Goal: Task Accomplishment & Management: Use online tool/utility

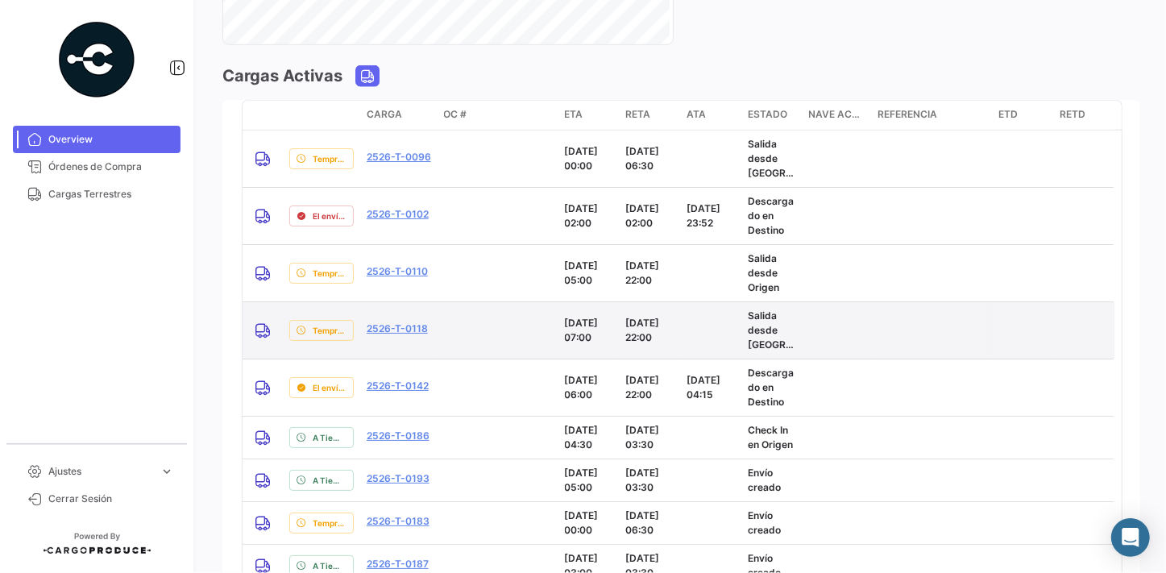
scroll to position [1465, 0]
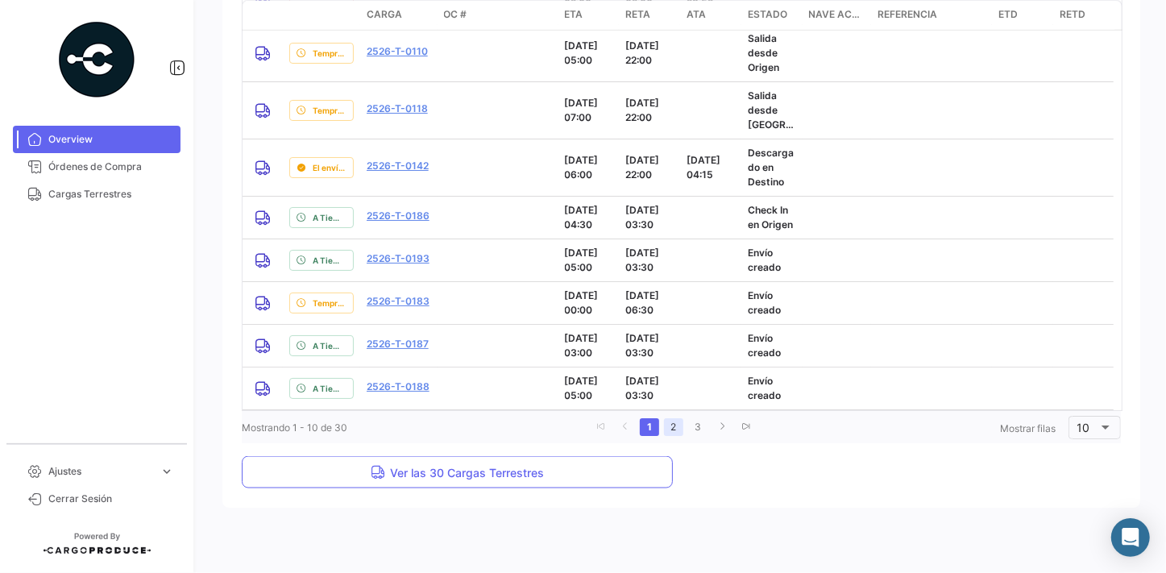
click at [668, 430] on link "2" at bounding box center [673, 427] width 19 height 18
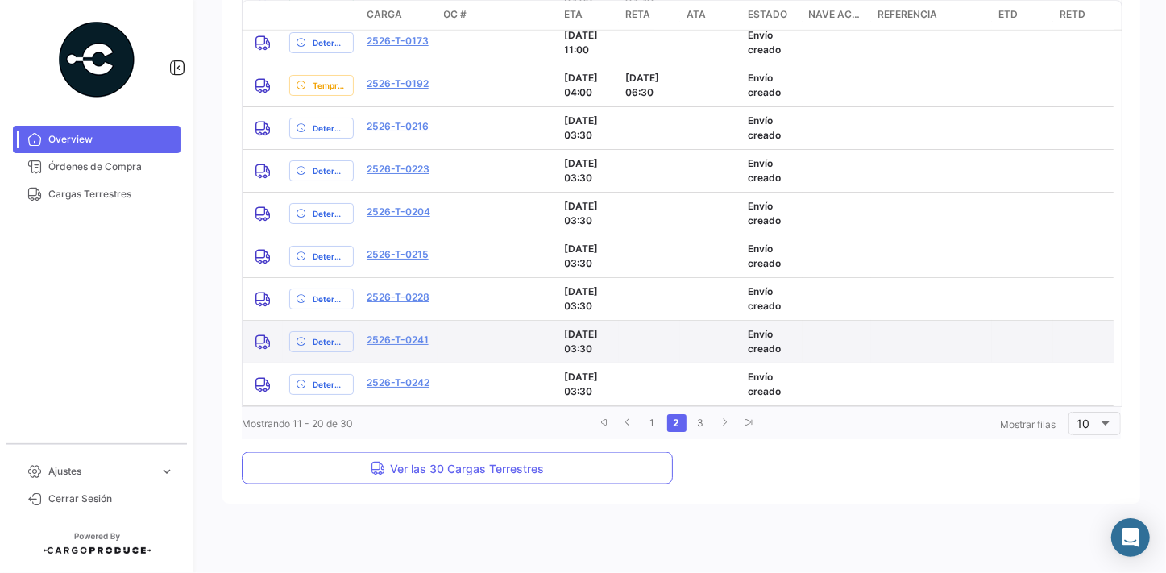
scroll to position [1192, 0]
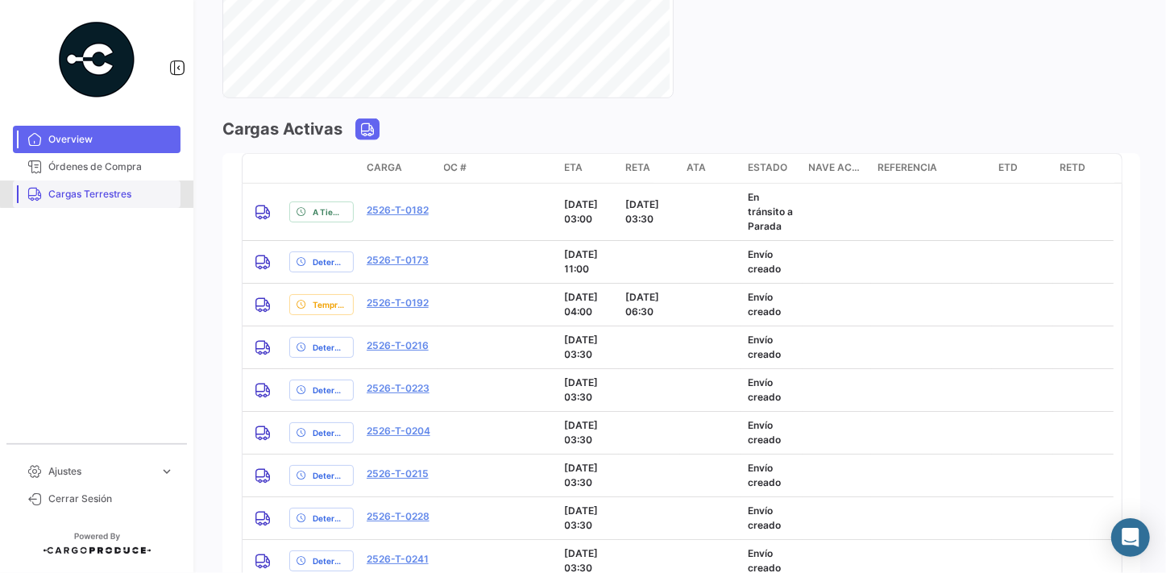
click at [103, 193] on span "Cargas Terrestres" at bounding box center [111, 194] width 126 height 15
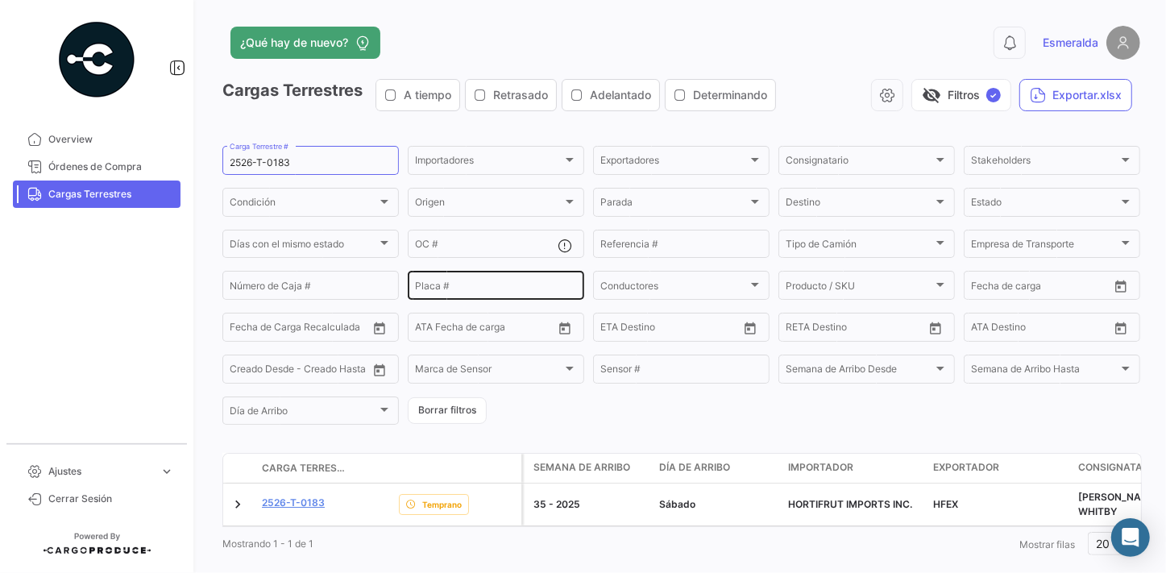
scroll to position [29, 0]
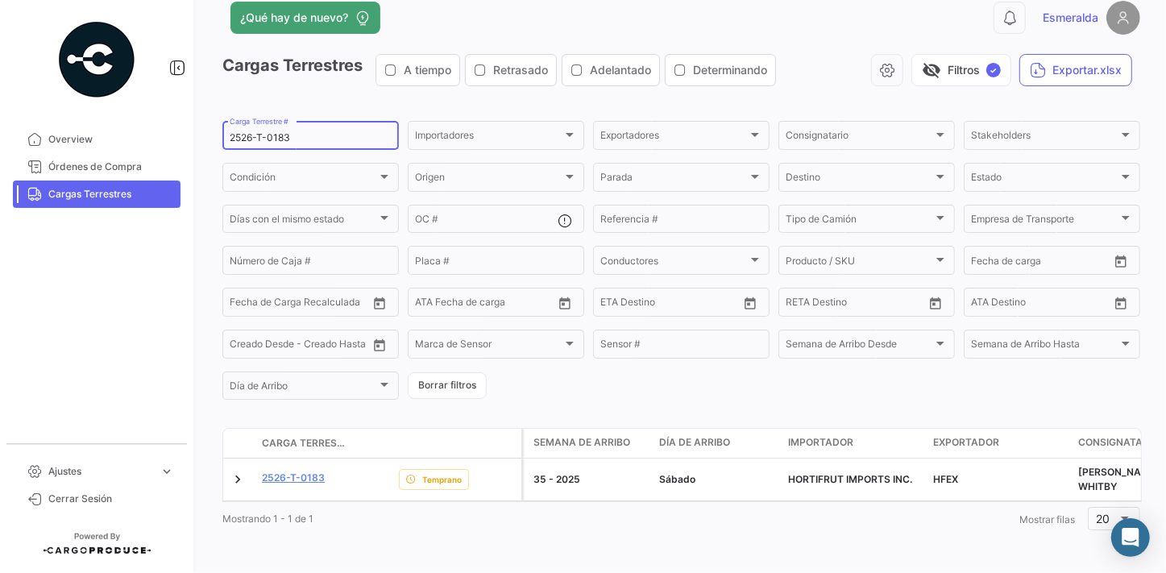
click at [327, 132] on input "2526-T-0183" at bounding box center [311, 137] width 162 height 11
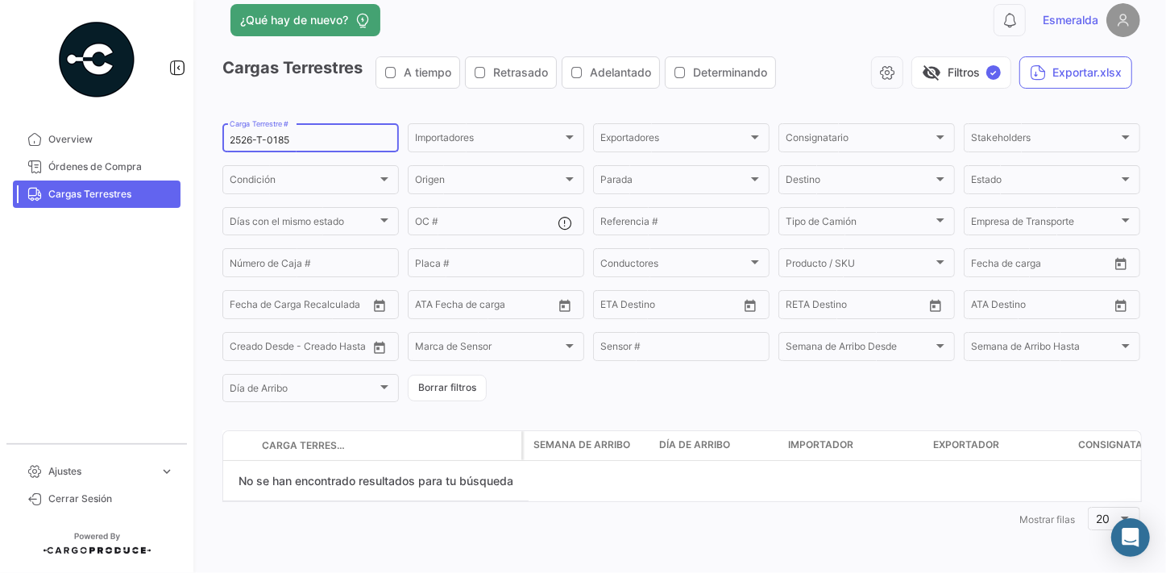
scroll to position [23, 0]
type input "2526-T-0185"
drag, startPoint x: 329, startPoint y: 138, endPoint x: 97, endPoint y: 147, distance: 232.3
click at [97, 147] on mat-sidenav-container "Overview Órdenes de Compra Cargas Terrestres Ajustes expand_more Cerrar Sesión …" at bounding box center [583, 286] width 1166 height 573
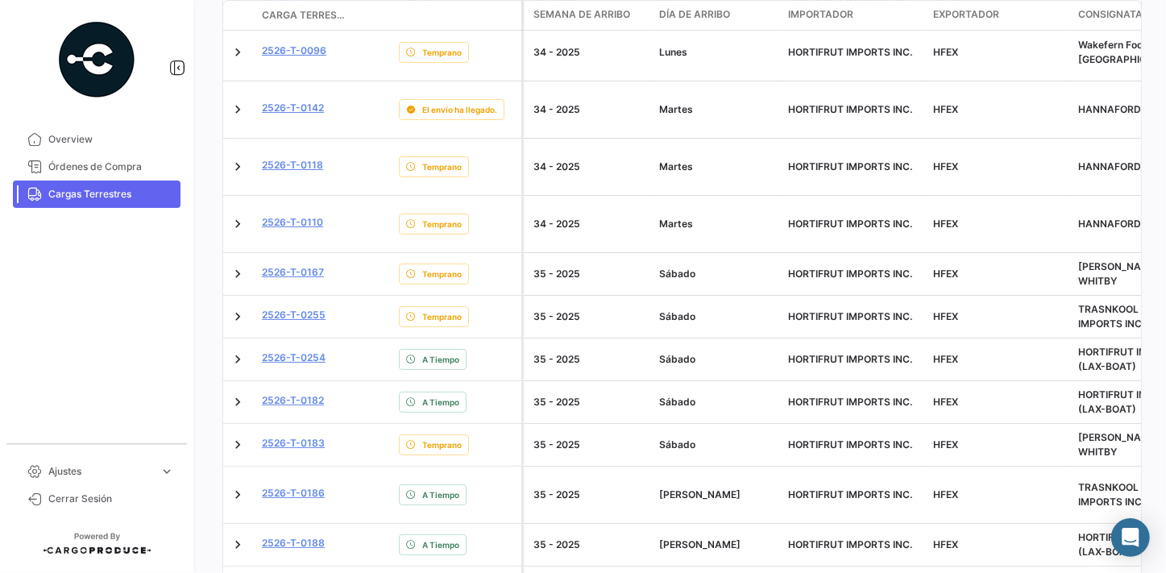
scroll to position [869, 0]
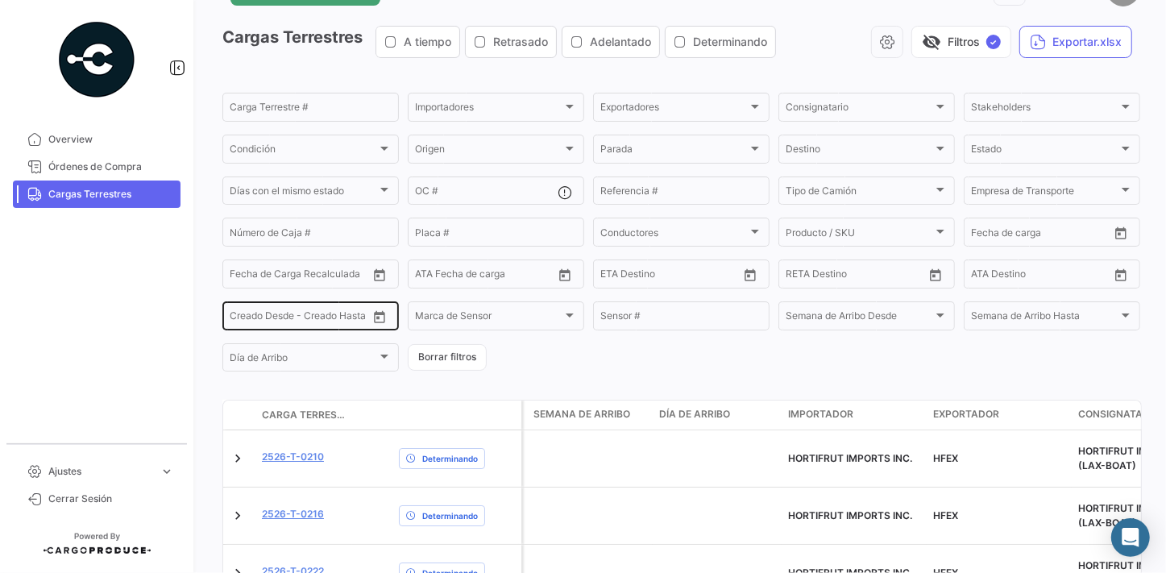
scroll to position [419, 0]
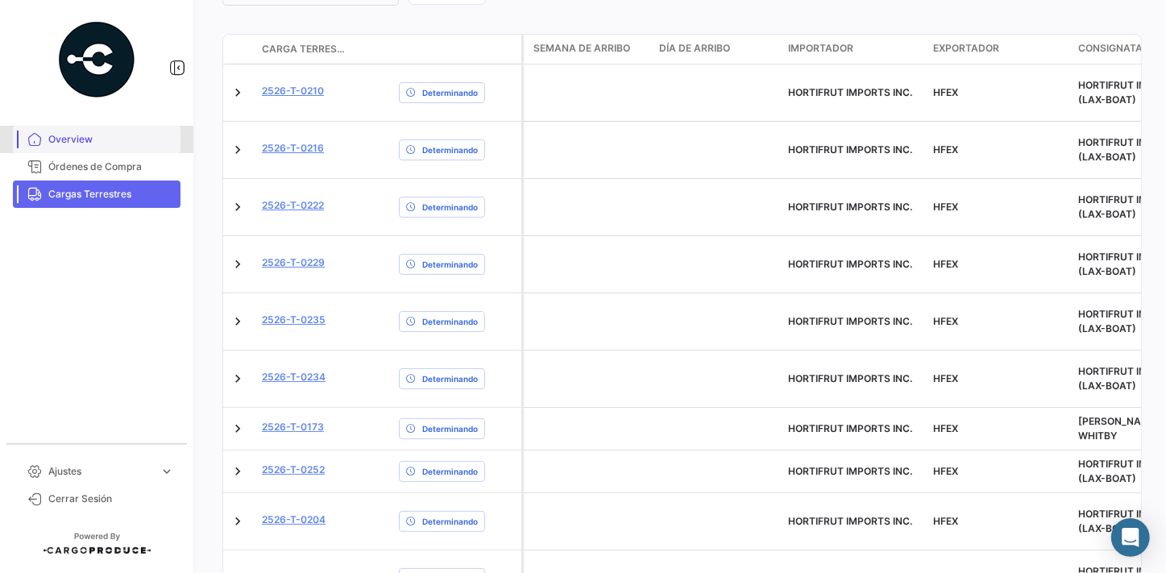
click at [55, 137] on span "Overview" at bounding box center [111, 139] width 126 height 15
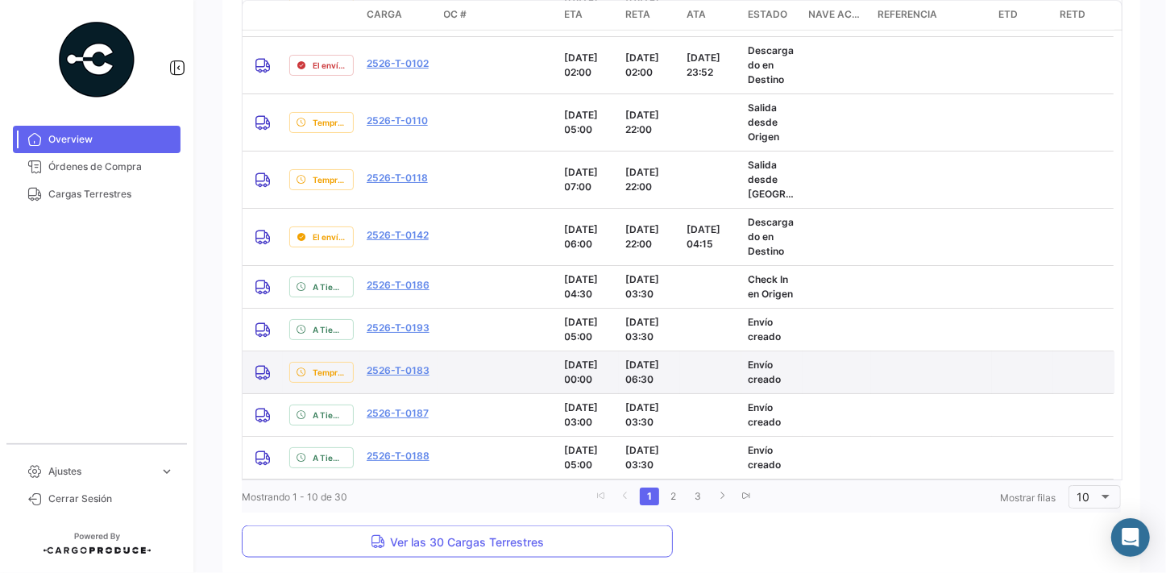
scroll to position [1469, 0]
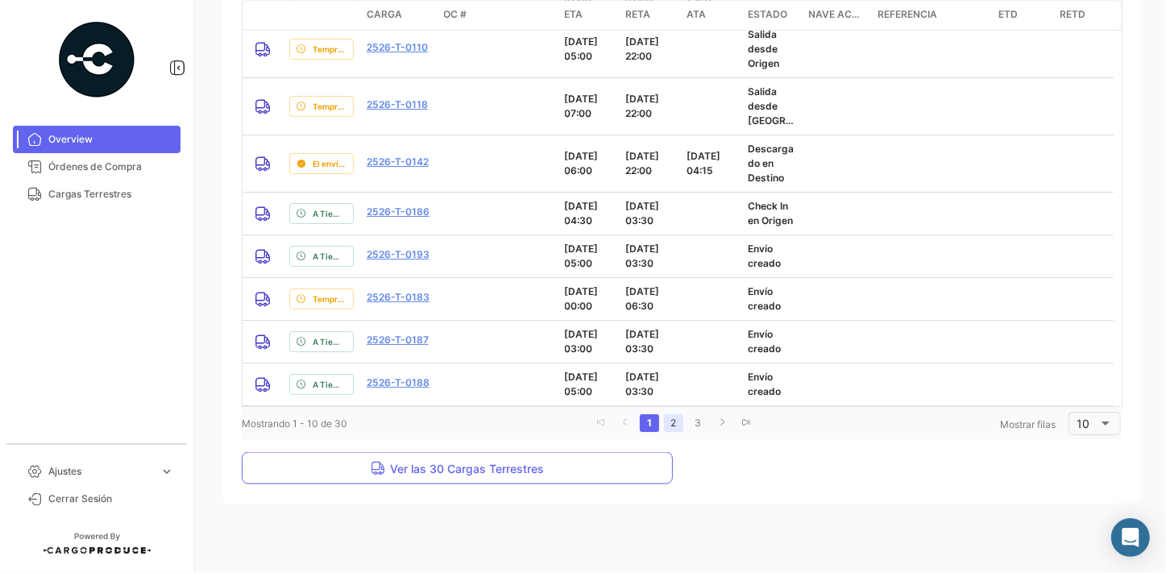
click at [671, 425] on link "2" at bounding box center [673, 423] width 19 height 18
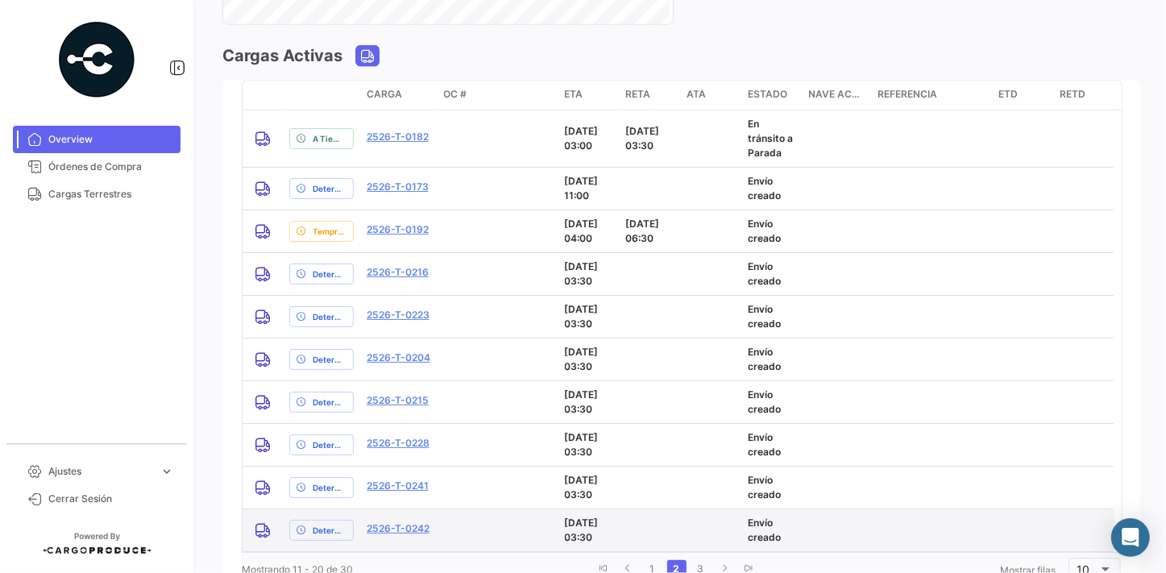
scroll to position [1338, 0]
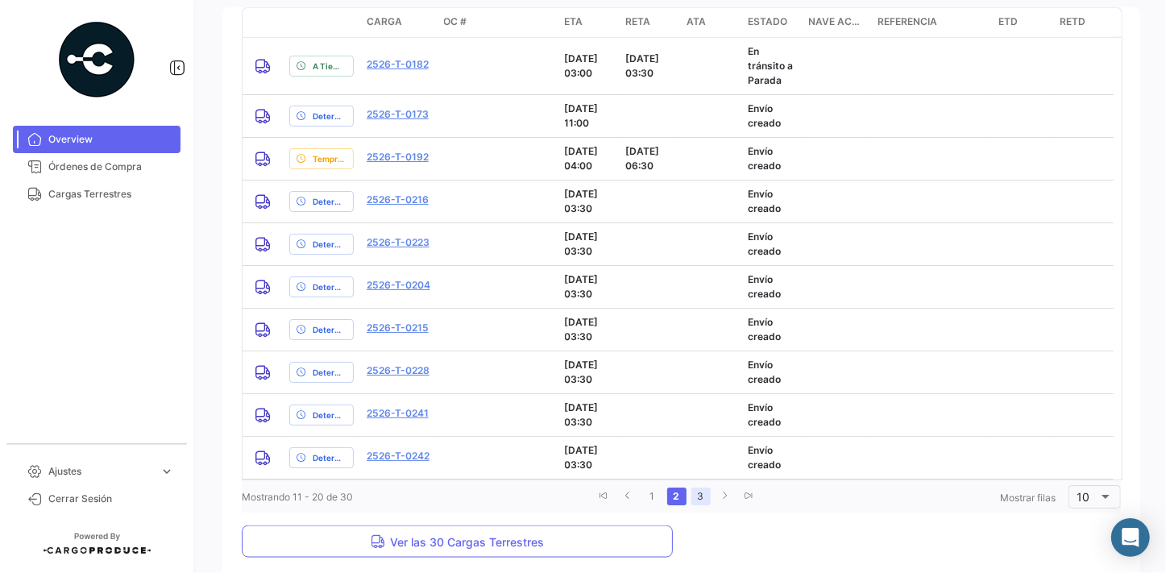
click at [696, 496] on link "3" at bounding box center [701, 497] width 19 height 18
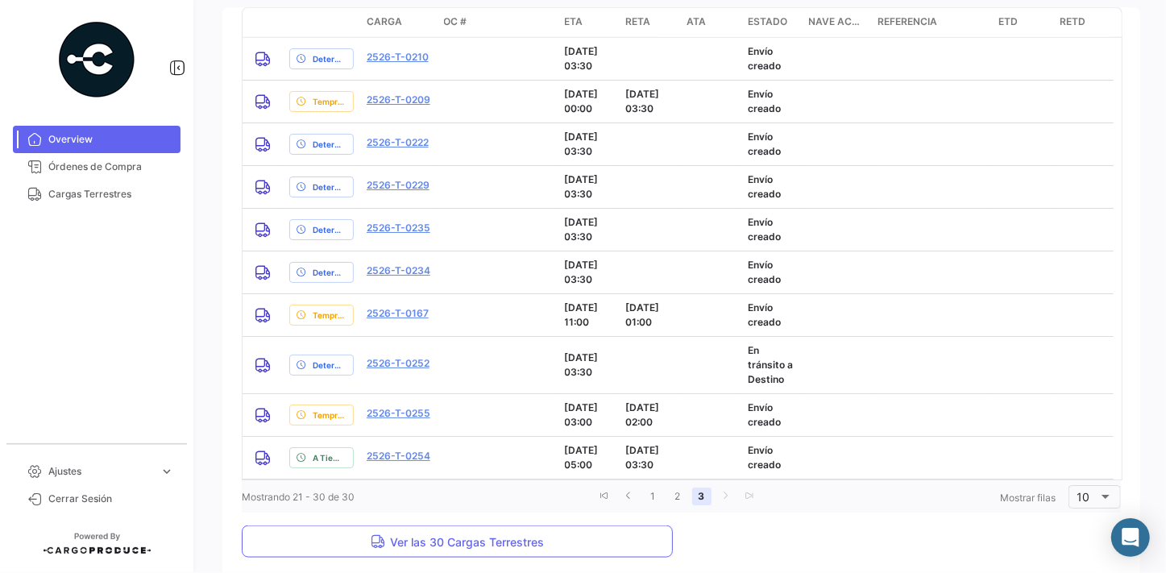
scroll to position [1411, 0]
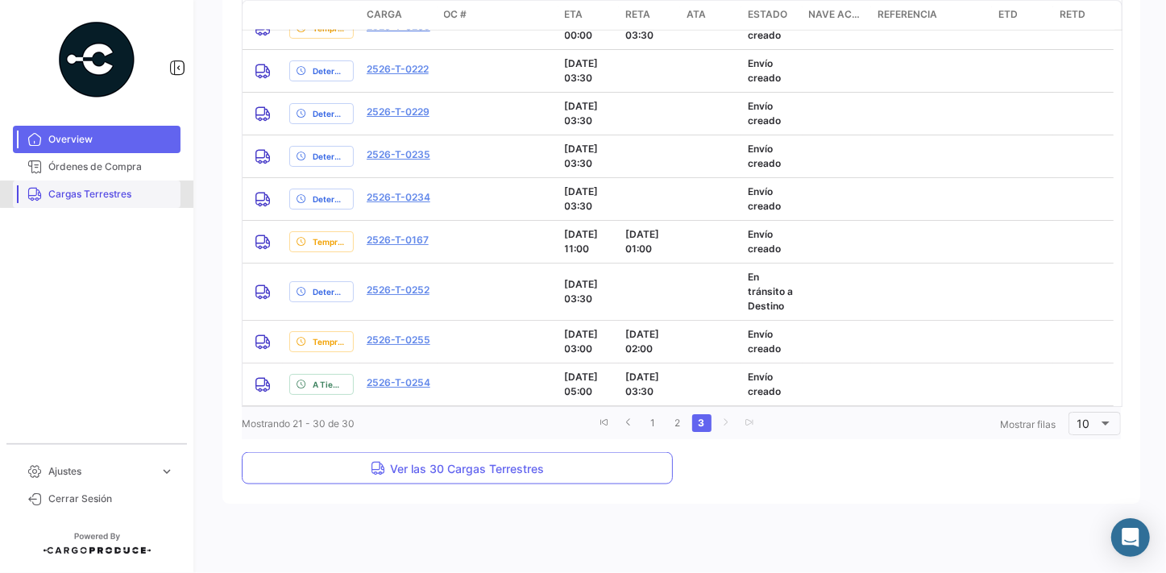
click at [104, 194] on span "Cargas Terrestres" at bounding box center [111, 194] width 126 height 15
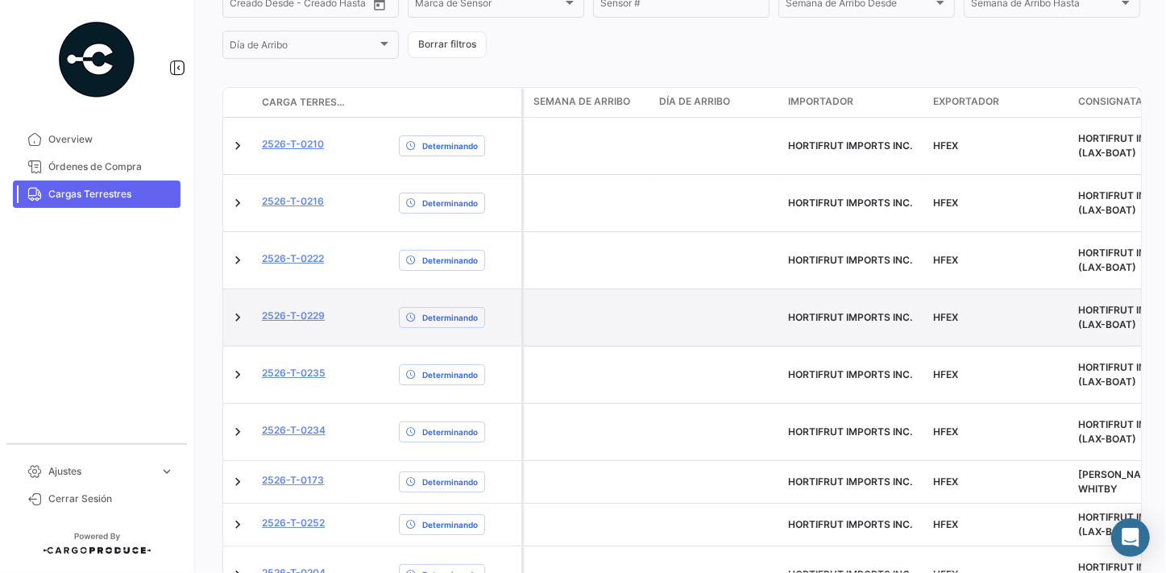
scroll to position [419, 0]
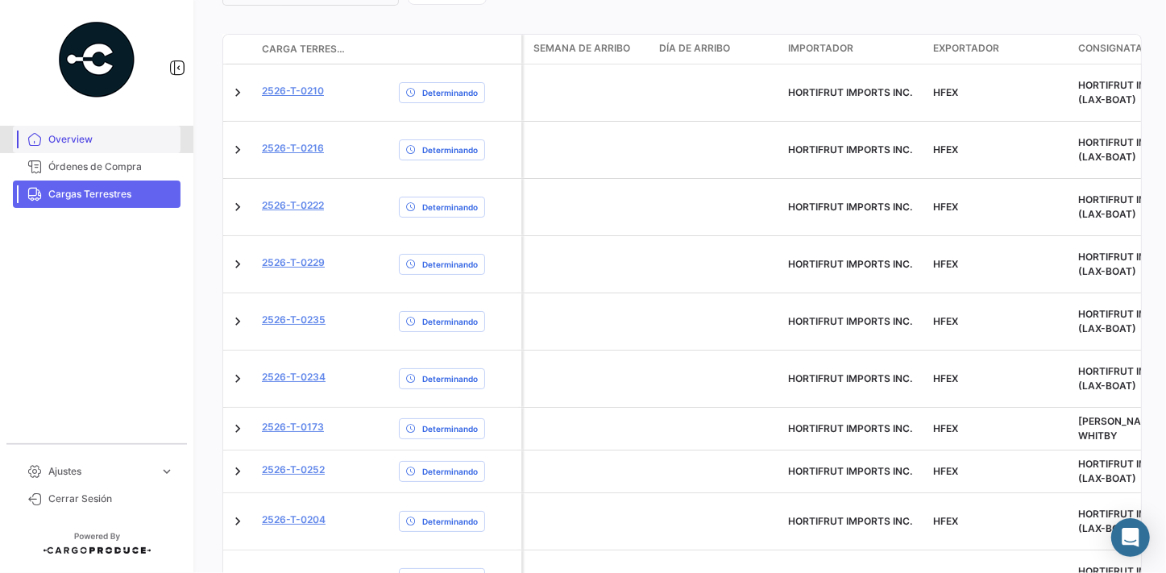
click at [87, 135] on span "Overview" at bounding box center [111, 139] width 126 height 15
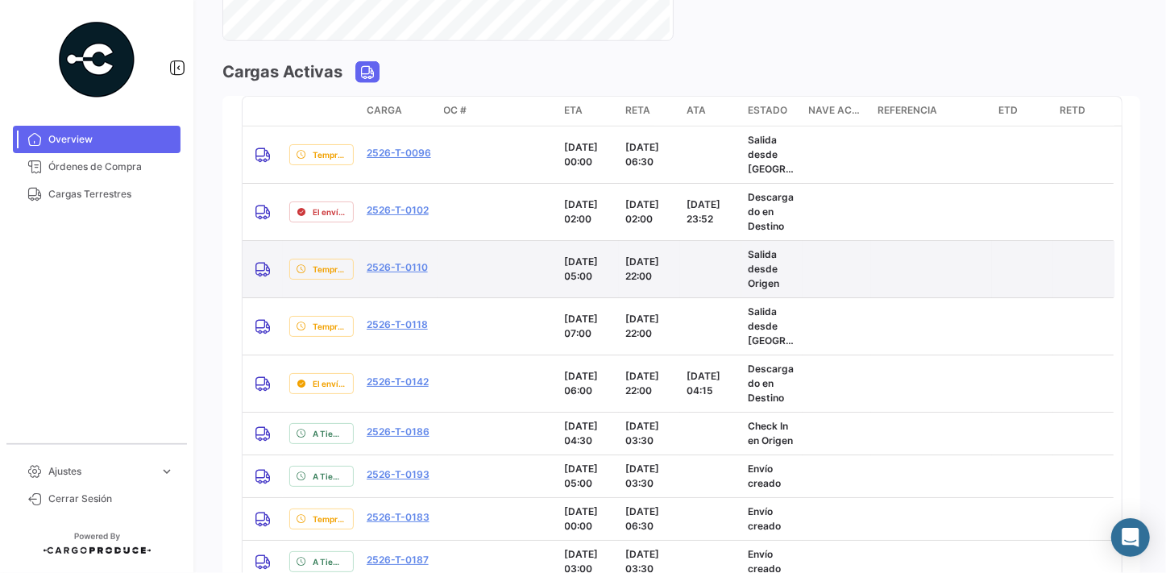
scroll to position [1396, 0]
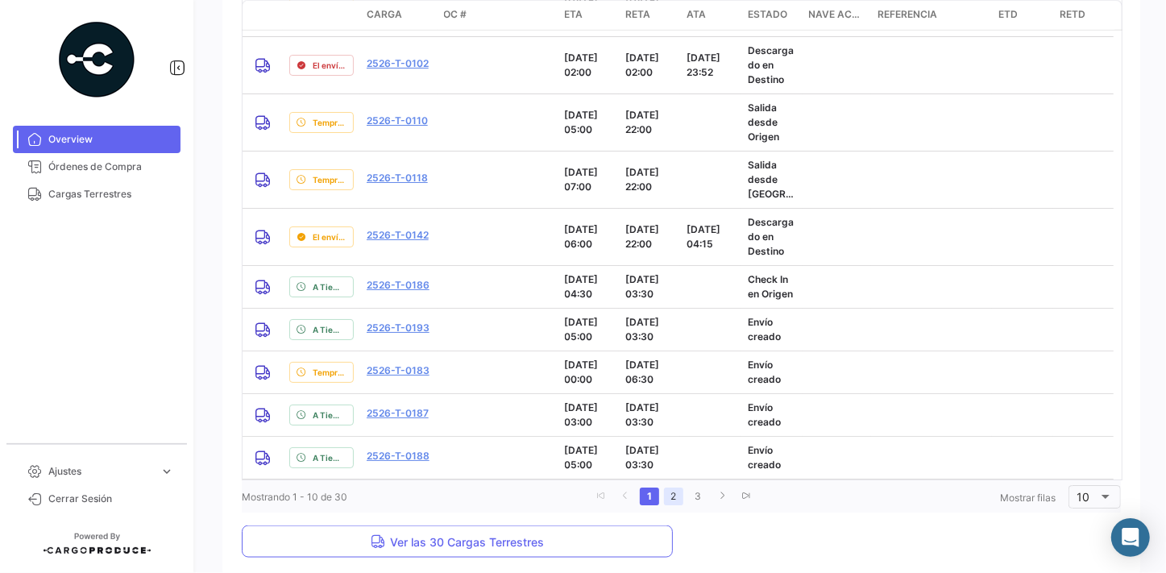
click at [669, 496] on link "2" at bounding box center [673, 497] width 19 height 18
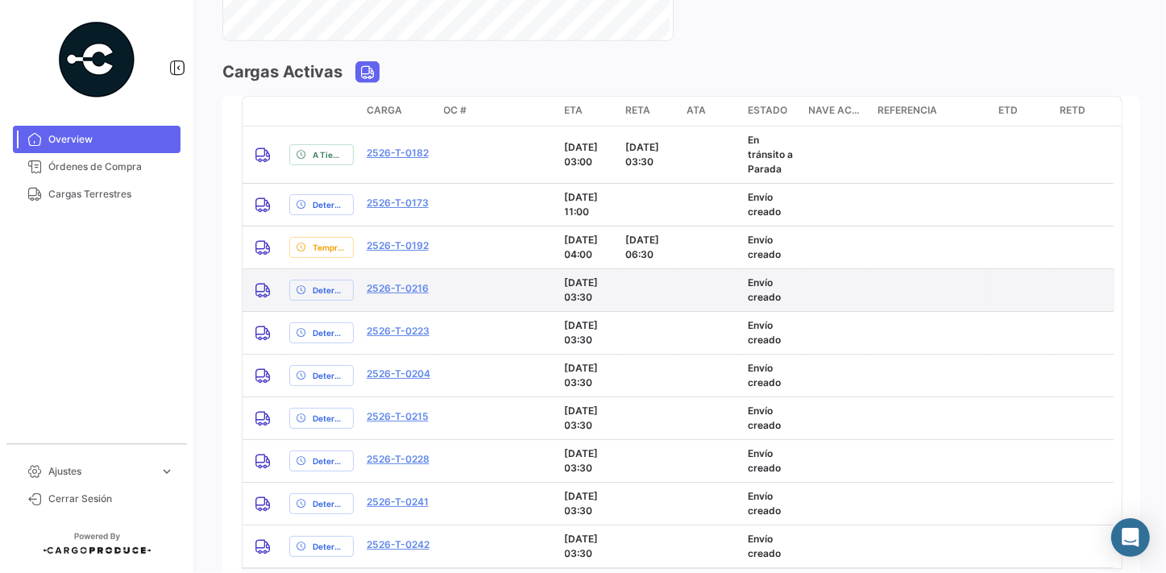
scroll to position [1323, 0]
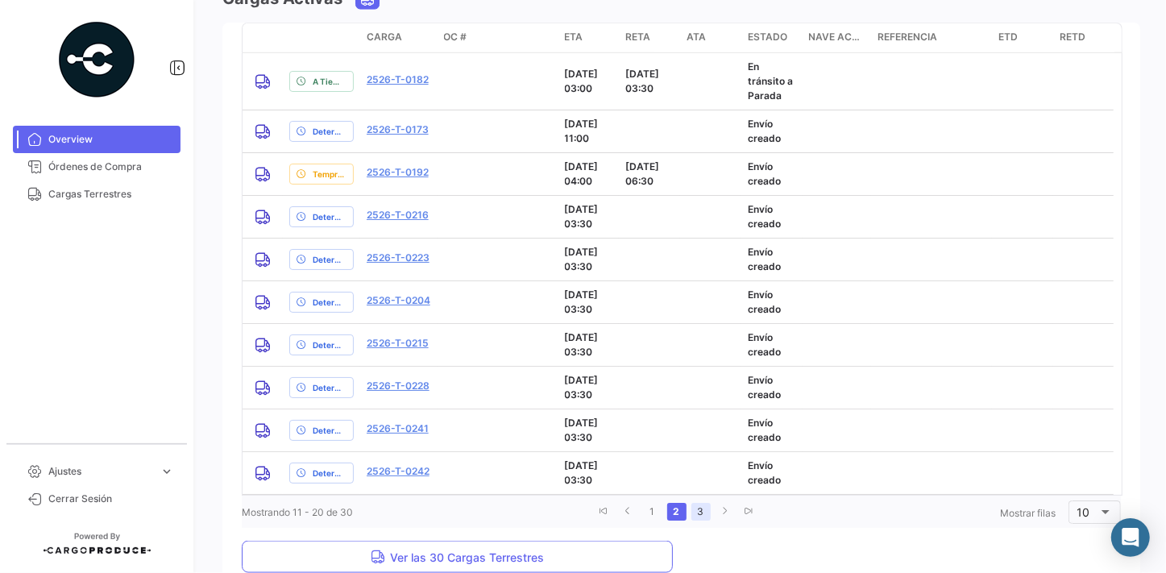
click at [698, 513] on link "3" at bounding box center [701, 512] width 19 height 18
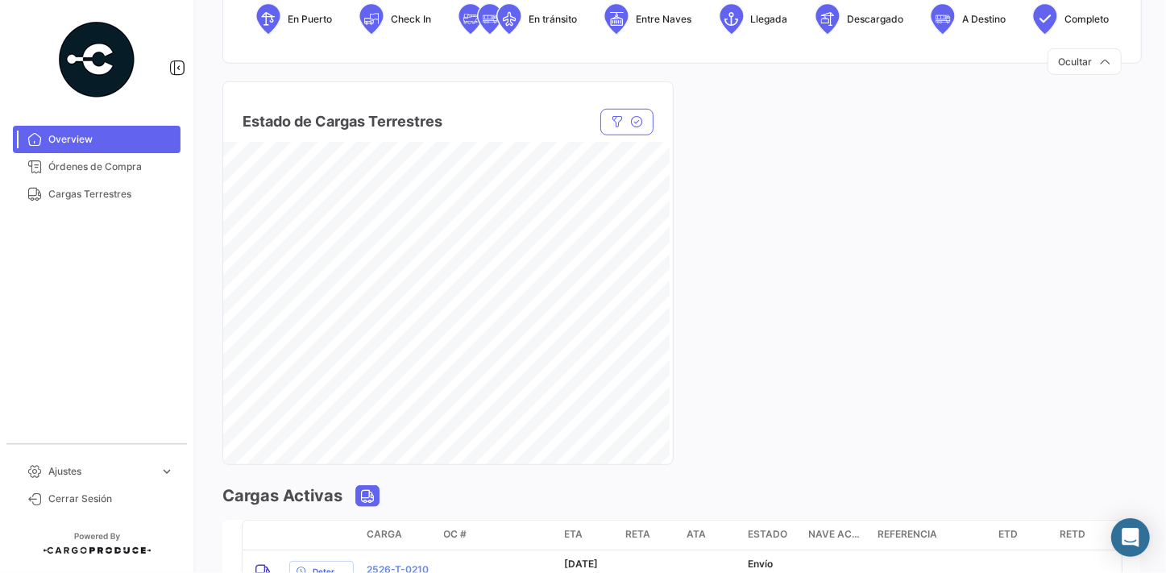
scroll to position [605, 0]
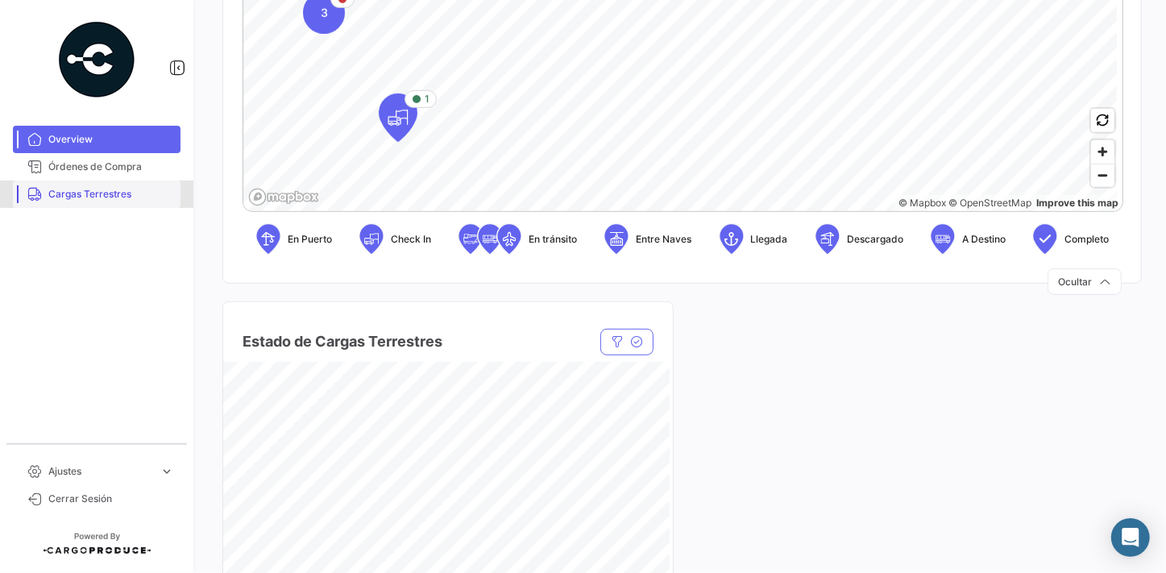
click at [71, 193] on span "Cargas Terrestres" at bounding box center [111, 194] width 126 height 15
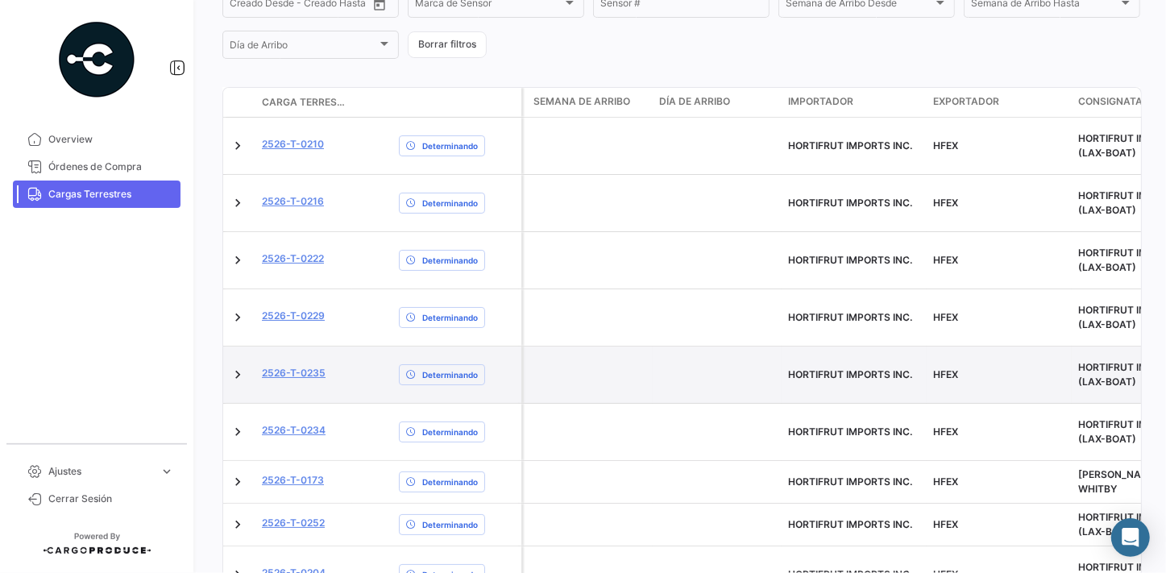
scroll to position [419, 0]
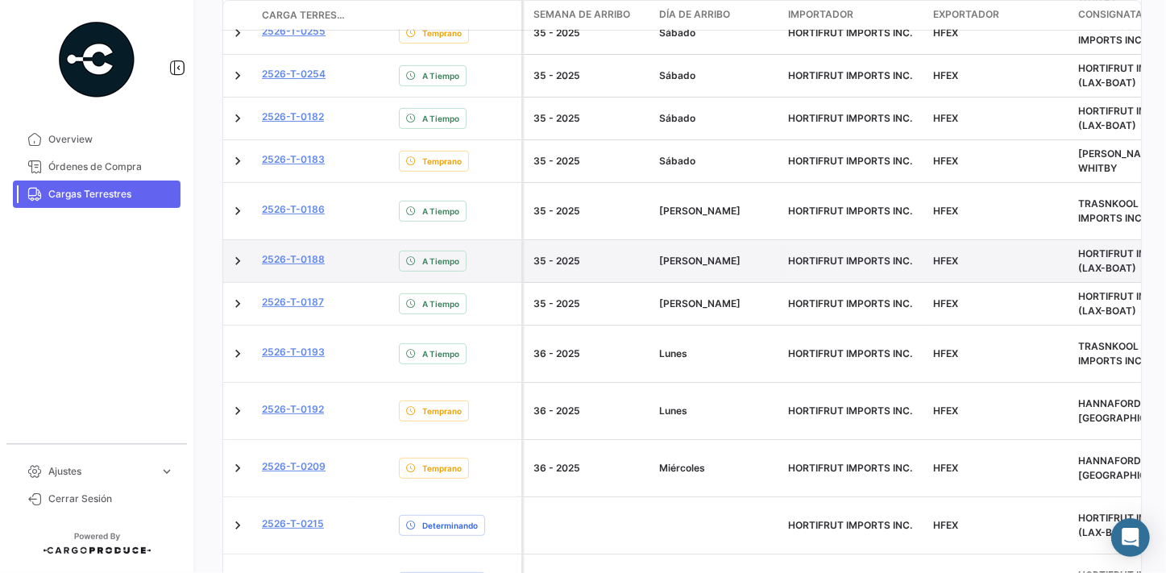
scroll to position [869, 0]
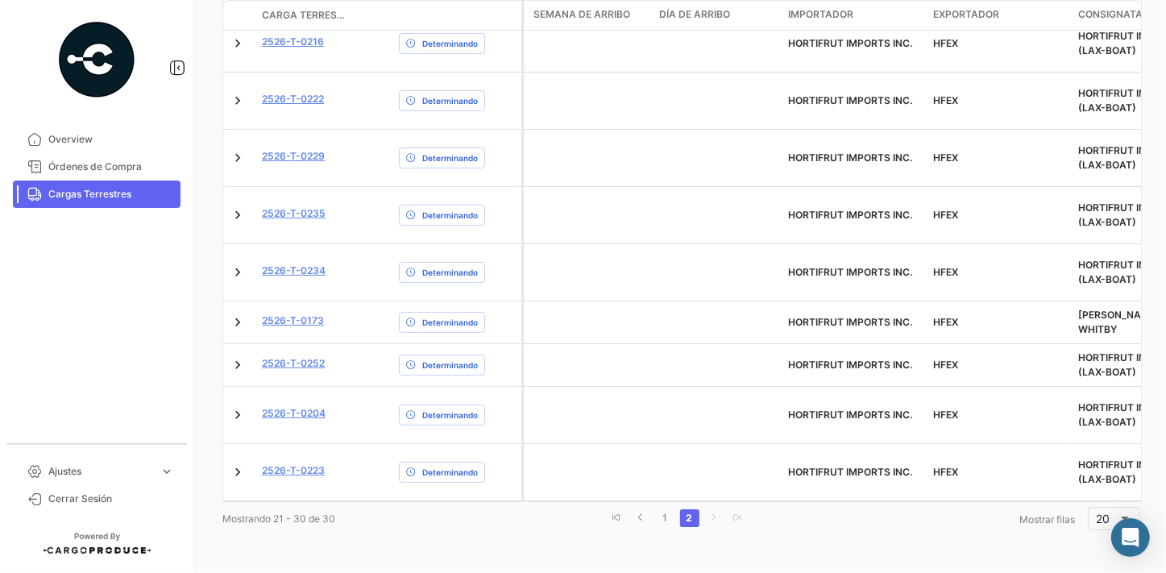
scroll to position [419, 0]
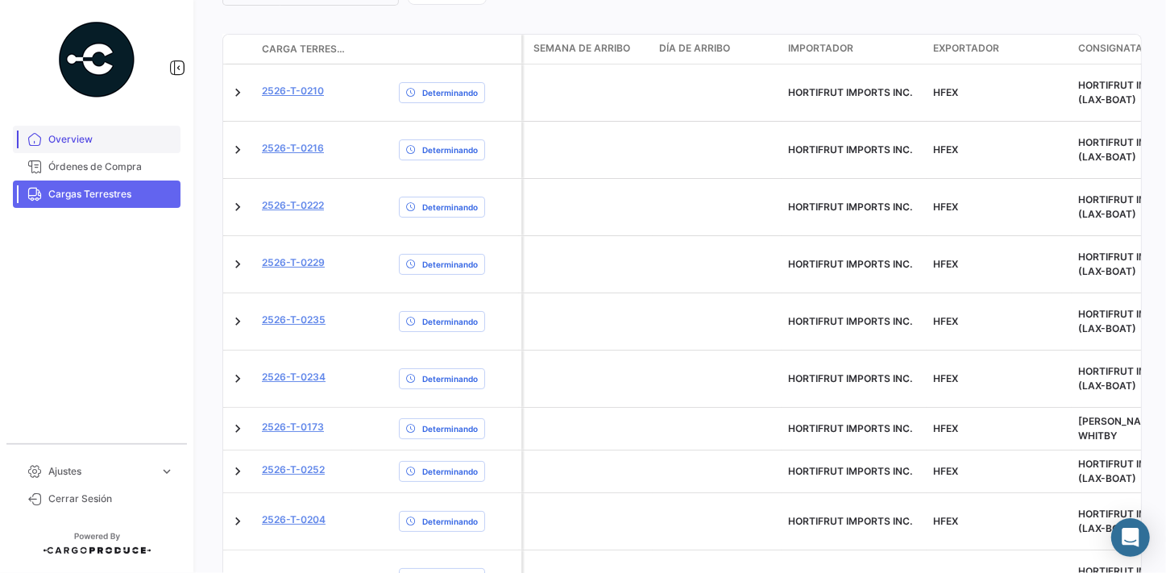
click at [64, 128] on link "Overview" at bounding box center [97, 139] width 168 height 27
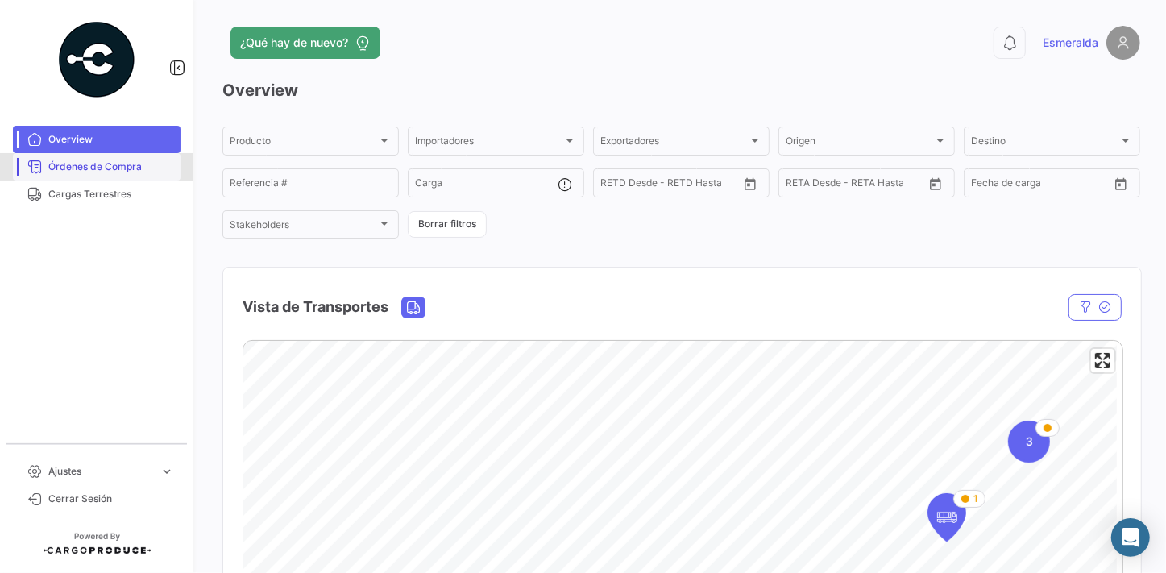
click at [93, 167] on span "Órdenes de Compra" at bounding box center [111, 167] width 126 height 15
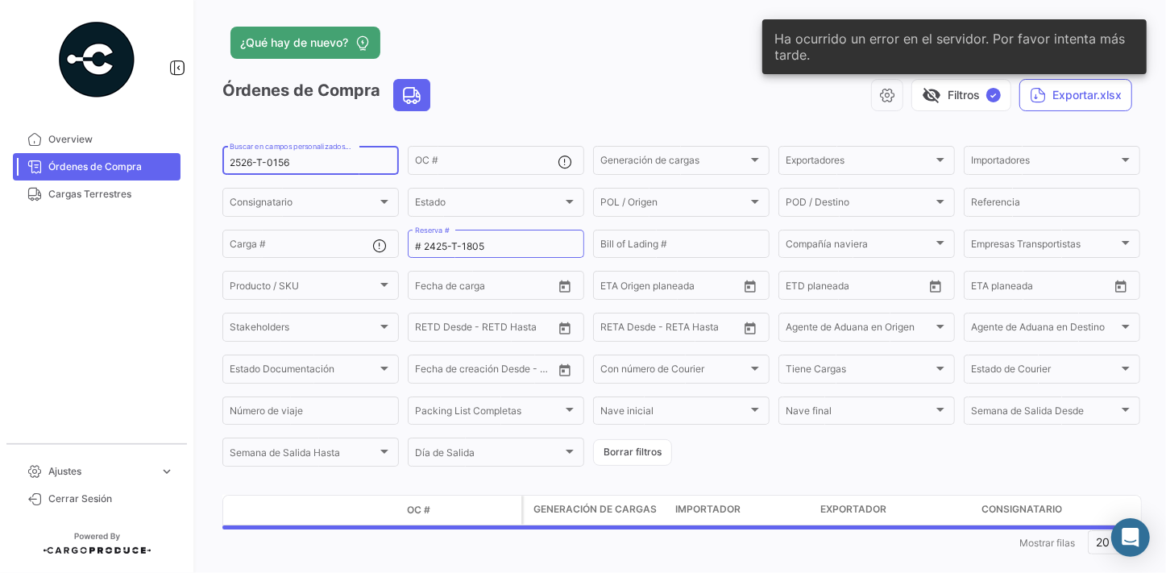
click at [326, 162] on input "2526-T-0156" at bounding box center [311, 162] width 162 height 11
type input "2526-T-0185"
click at [520, 242] on input "# 2425-T-1805" at bounding box center [496, 246] width 162 height 11
type input "# 2425-T-1885"
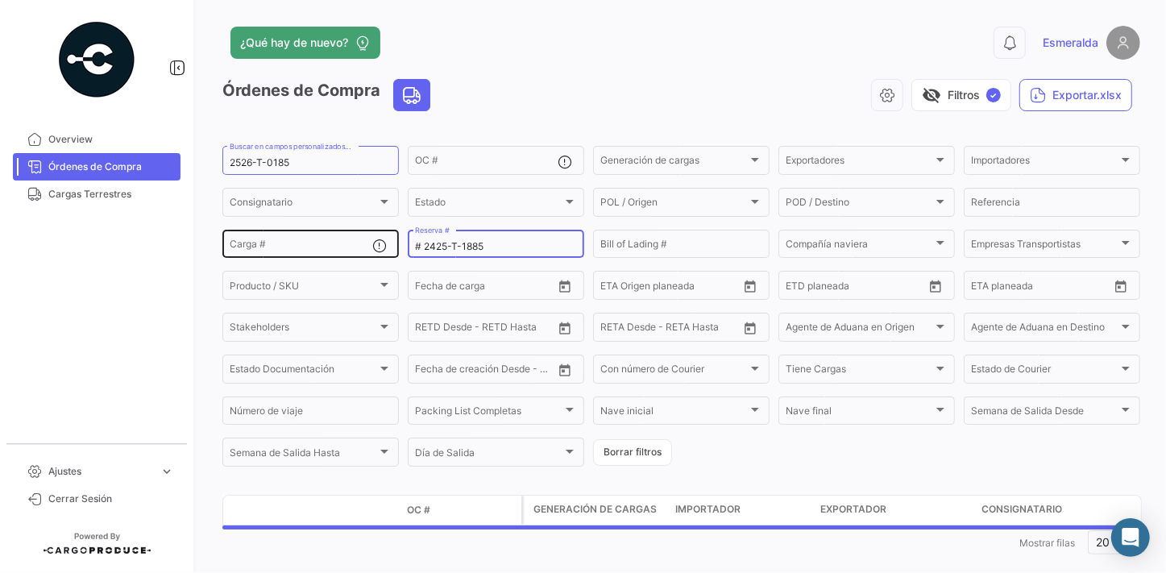
drag, startPoint x: 529, startPoint y: 244, endPoint x: 378, endPoint y: 234, distance: 151.1
click at [0, 0] on div "2526-T-0185 Buscar en campos personalizados... OC # Generación de cargas Genera…" at bounding box center [0, 0] width 0 height 0
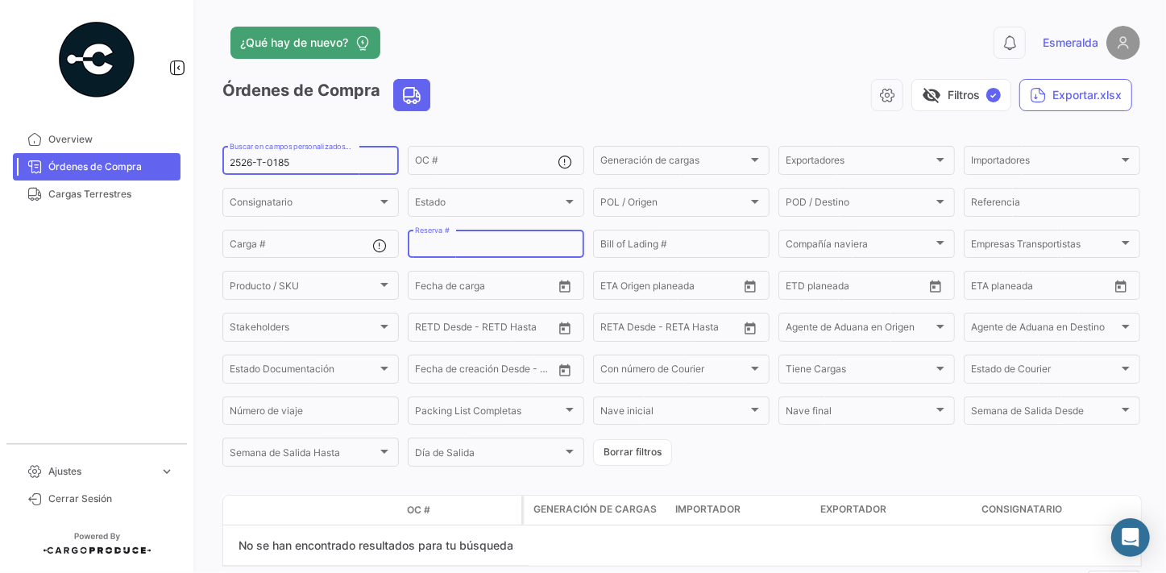
click at [247, 164] on input "2526-T-0185" at bounding box center [311, 162] width 162 height 11
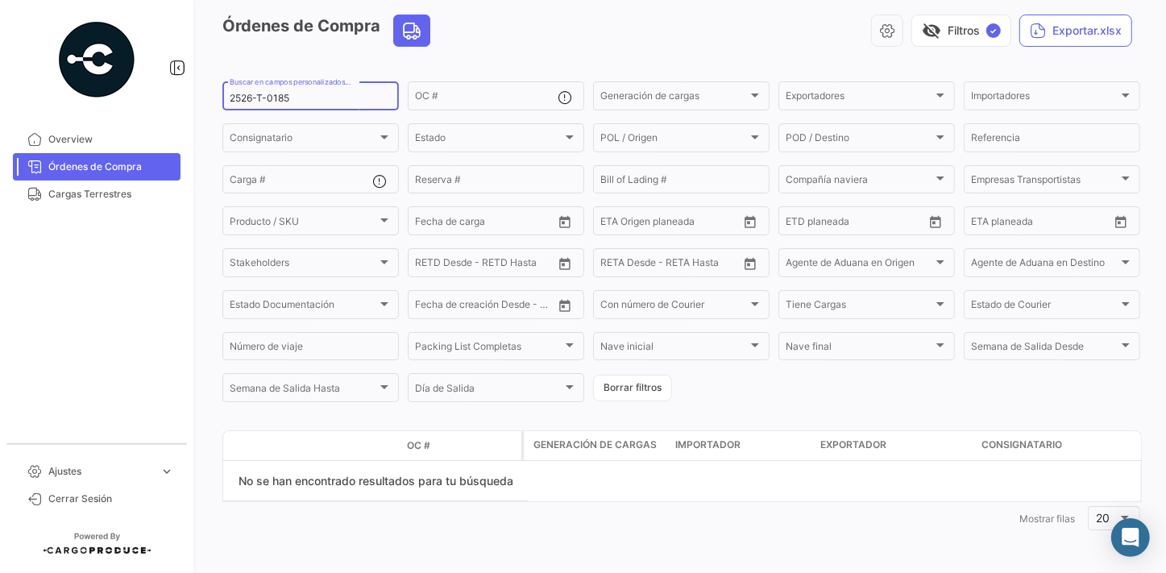
drag, startPoint x: 330, startPoint y: 98, endPoint x: 158, endPoint y: 99, distance: 172.5
click at [158, 99] on mat-sidenav-container "Overview Órdenes de Compra Cargas Terrestres Ajustes expand_more Cerrar Sesión …" at bounding box center [583, 286] width 1166 height 573
click at [73, 140] on span "Overview" at bounding box center [111, 139] width 126 height 15
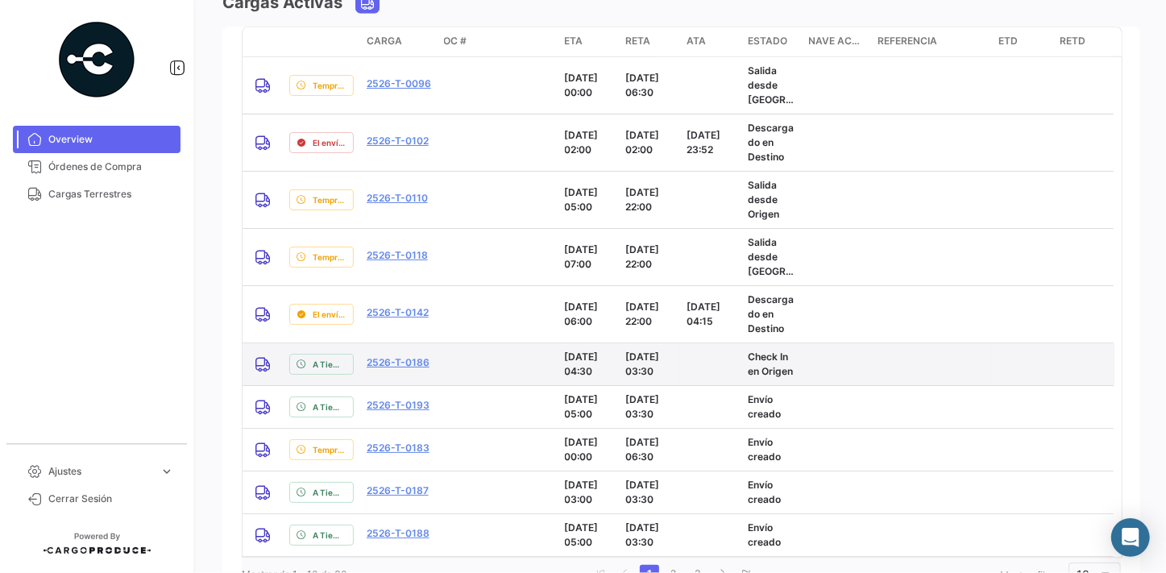
scroll to position [1469, 0]
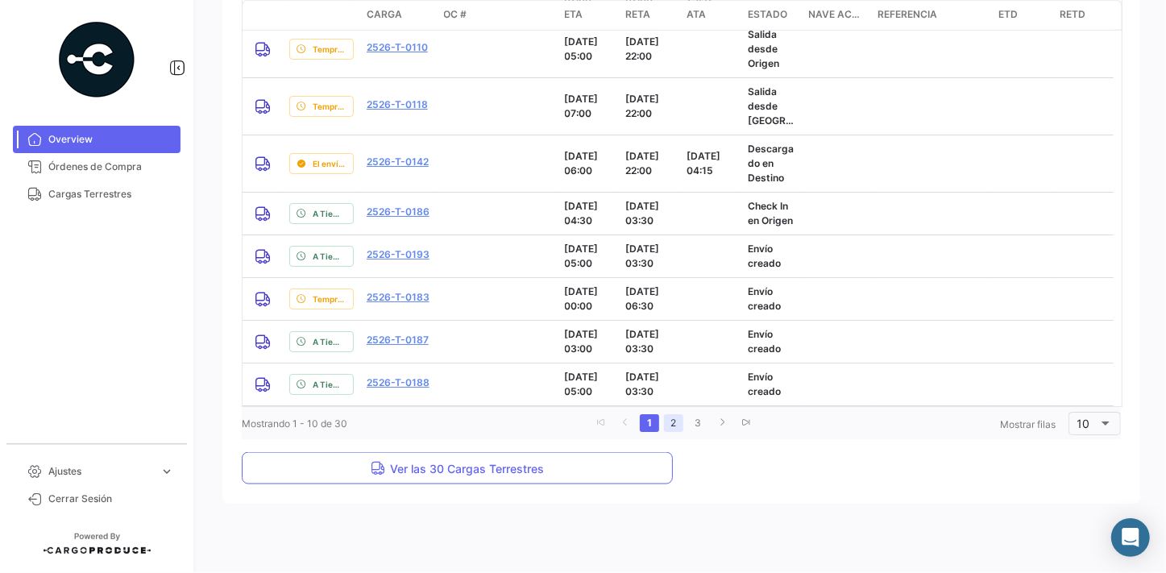
click at [675, 419] on link "2" at bounding box center [673, 423] width 19 height 18
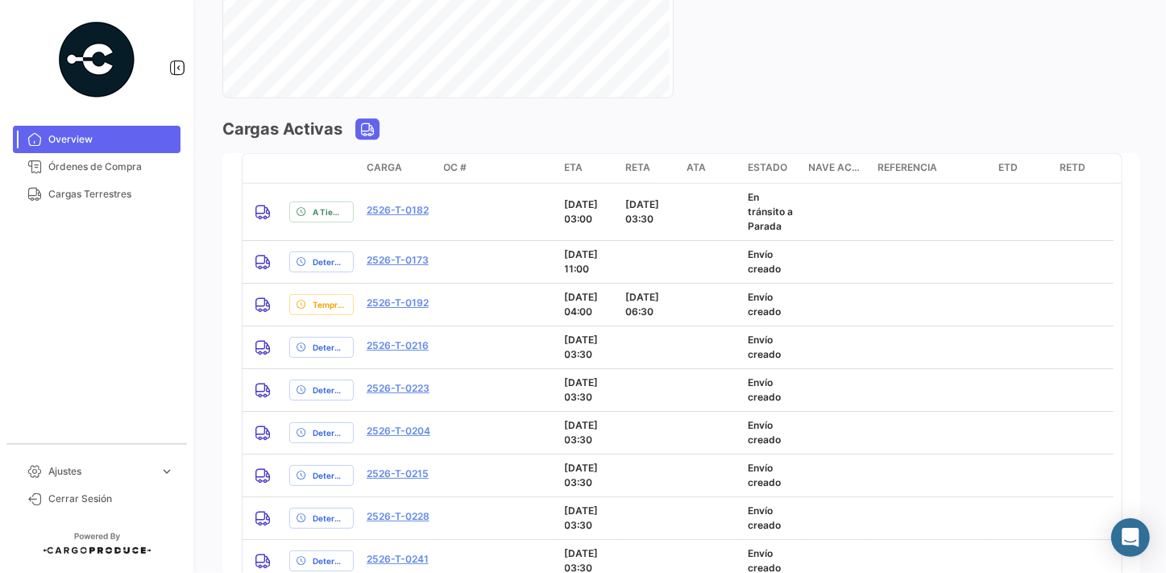
scroll to position [1411, 0]
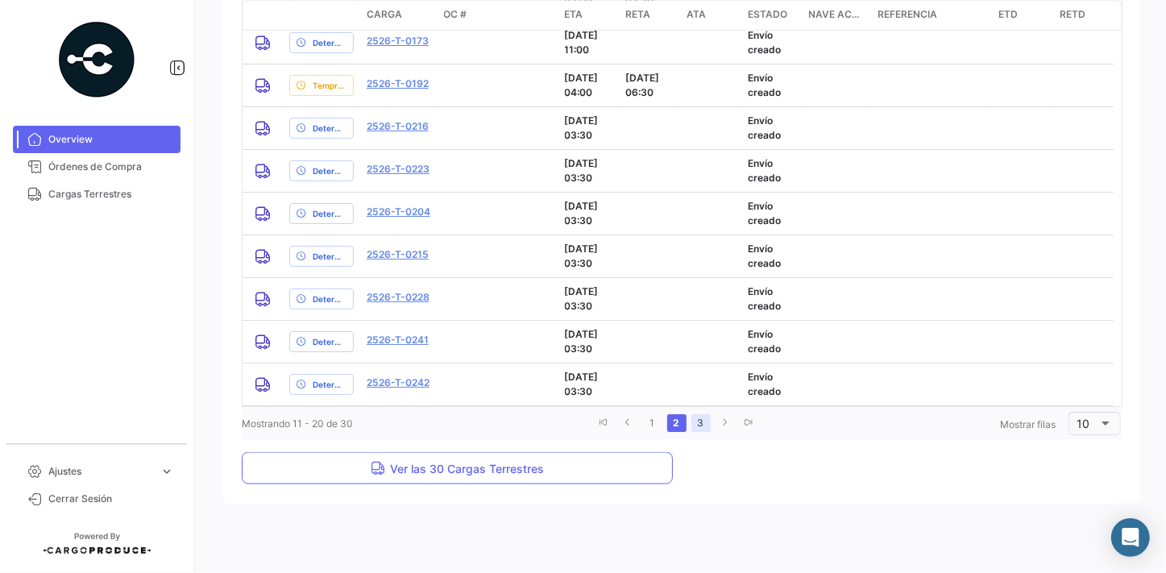
click at [696, 425] on link "3" at bounding box center [701, 423] width 19 height 18
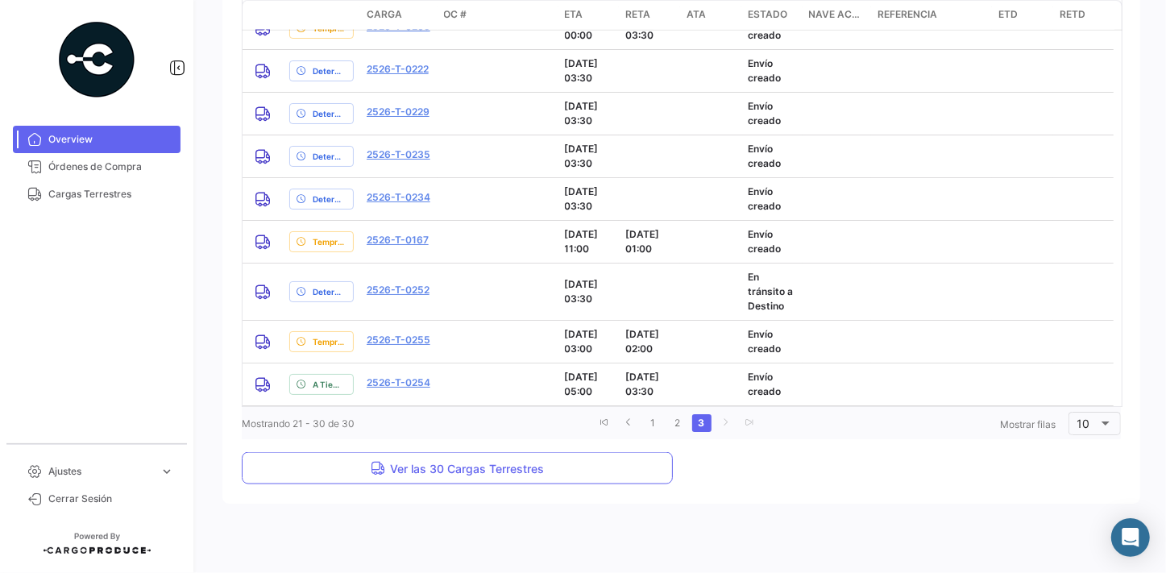
scroll to position [1404, 0]
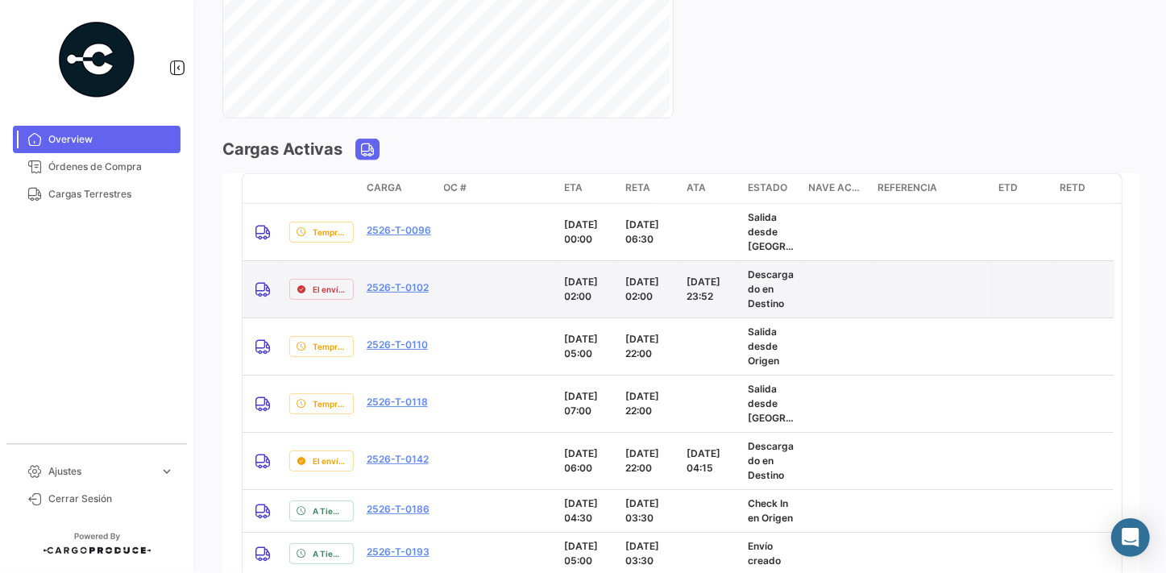
scroll to position [1392, 0]
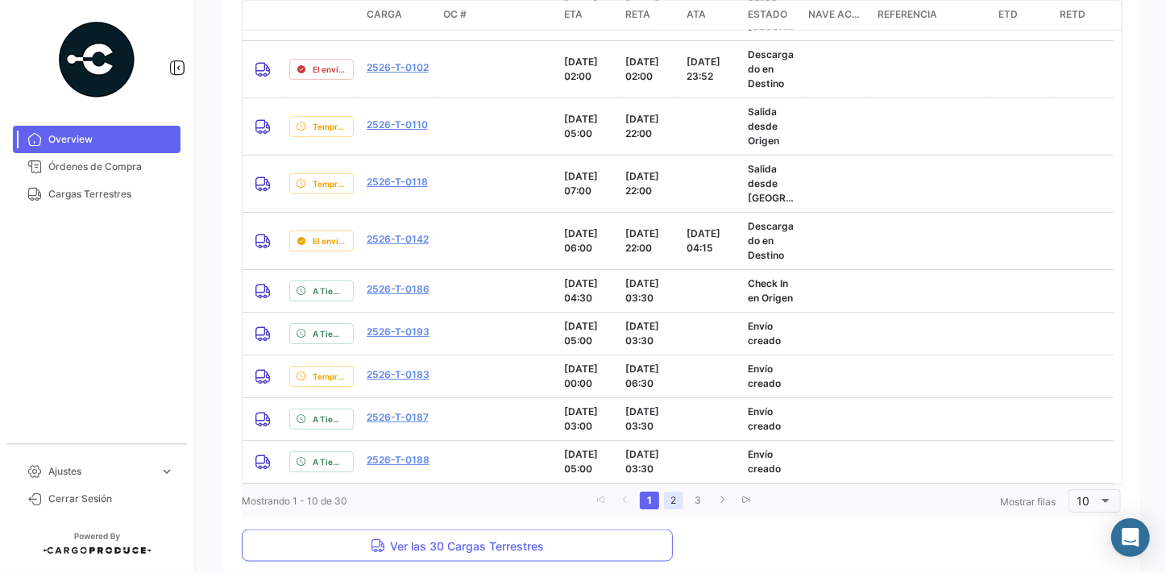
click at [671, 501] on link "2" at bounding box center [673, 501] width 19 height 18
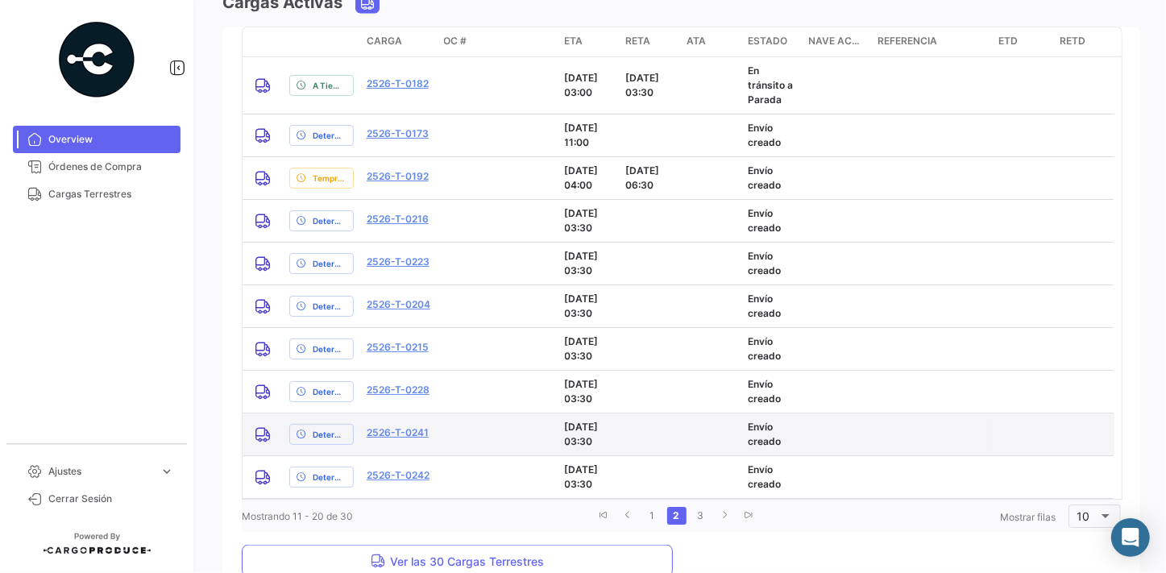
scroll to position [1411, 0]
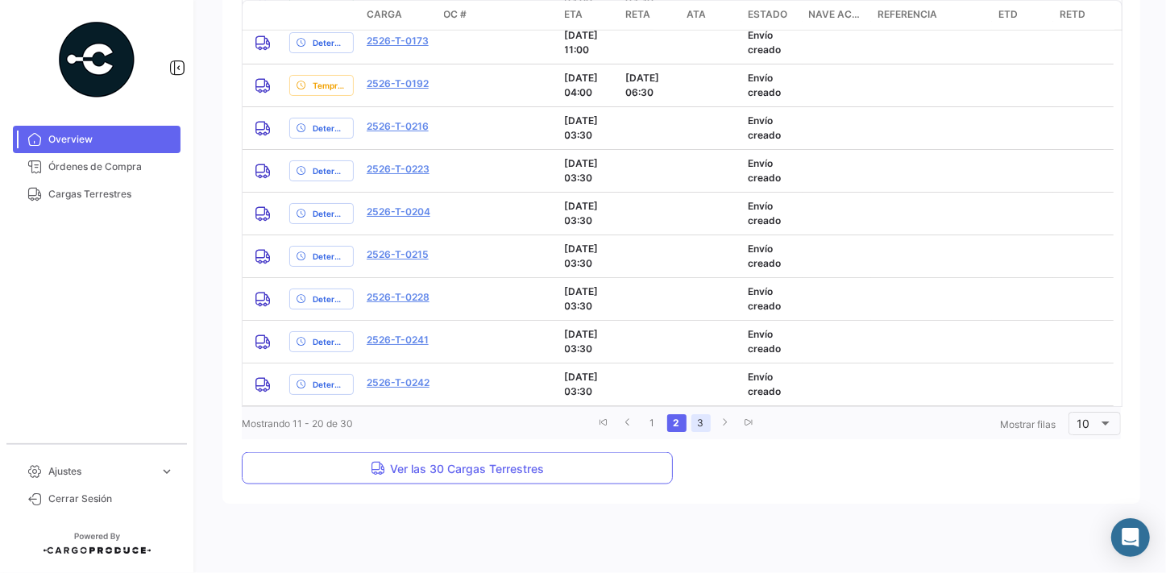
click at [697, 419] on link "3" at bounding box center [701, 423] width 19 height 18
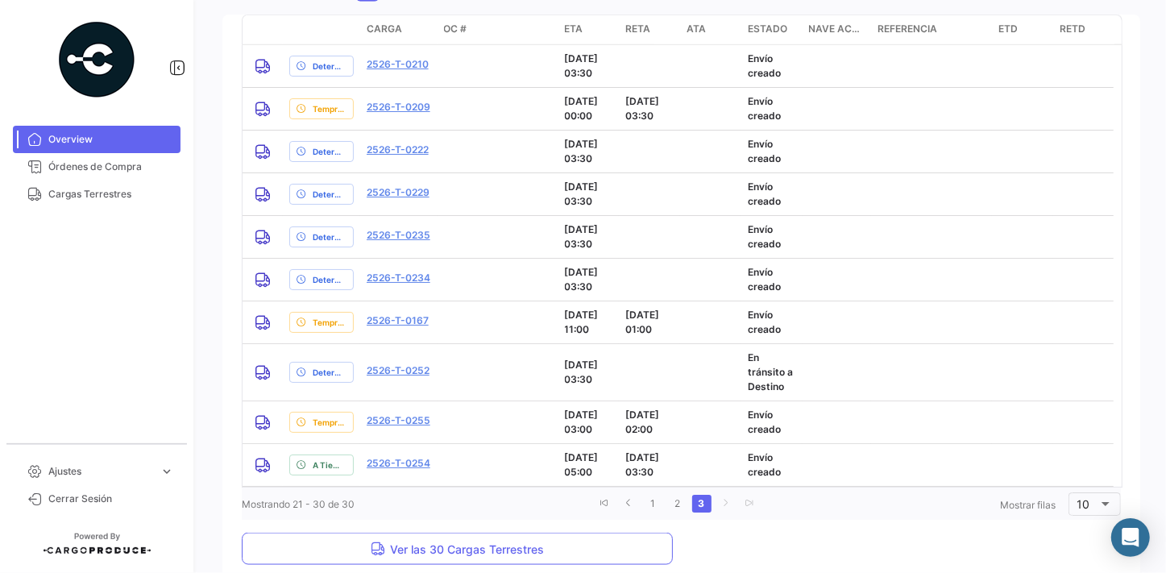
scroll to position [1257, 0]
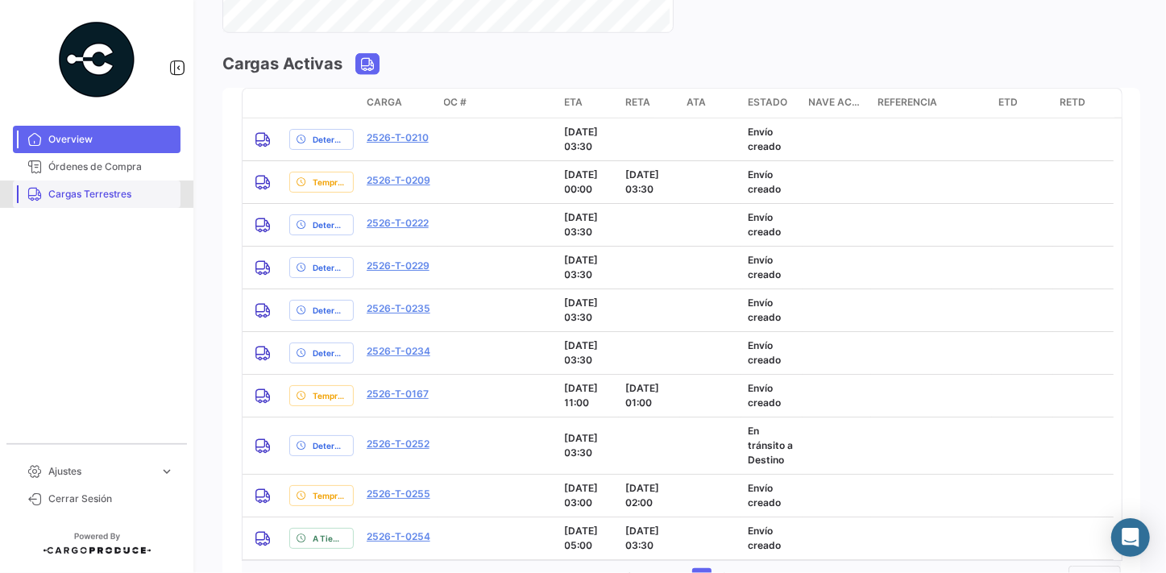
click at [103, 198] on span "Cargas Terrestres" at bounding box center [111, 194] width 126 height 15
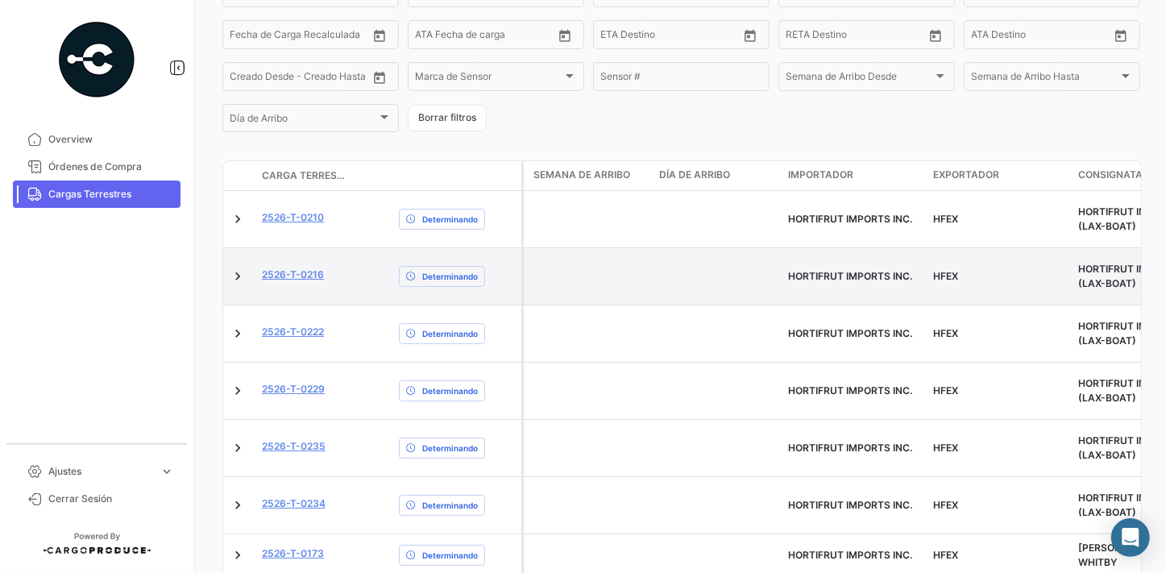
scroll to position [419, 0]
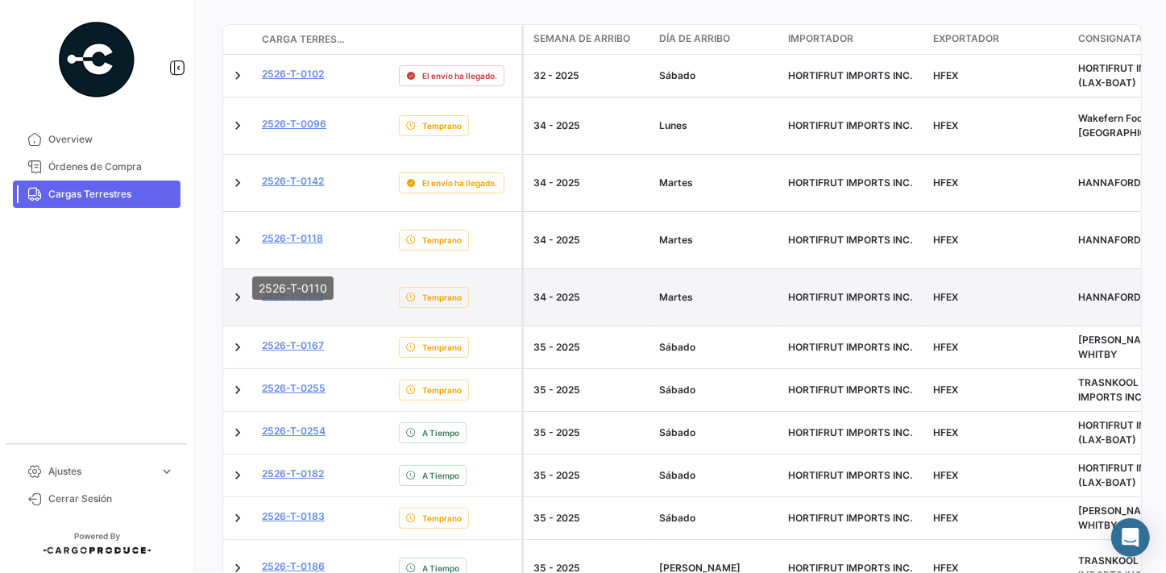
scroll to position [63, 0]
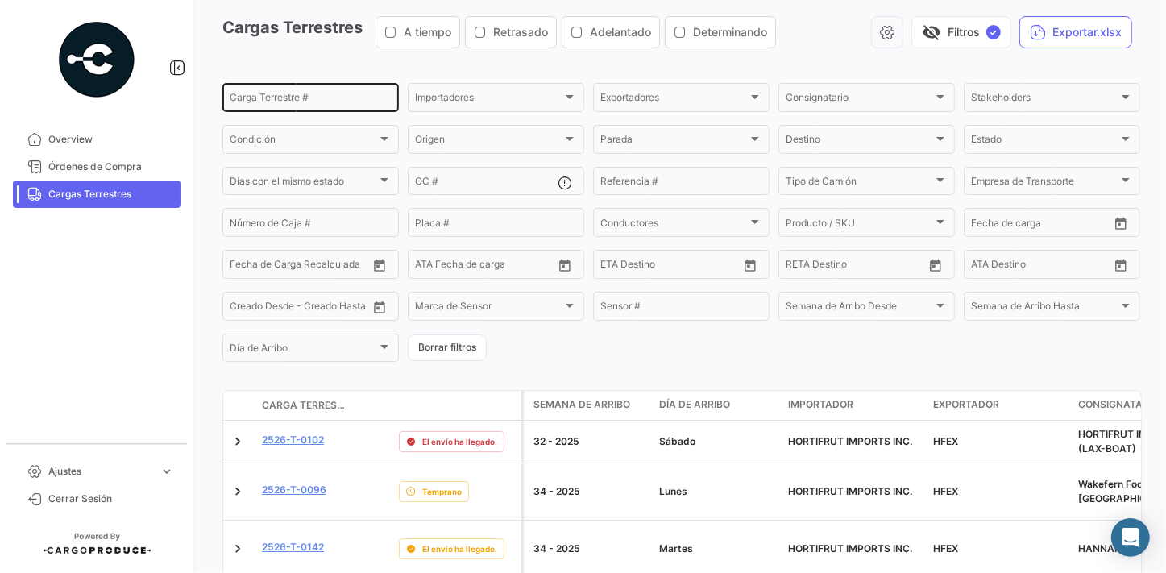
click at [318, 92] on div "Carga Terrestre #" at bounding box center [311, 96] width 162 height 31
drag, startPoint x: 319, startPoint y: 93, endPoint x: 281, endPoint y: 100, distance: 38.6
click at [281, 101] on input "Carga Terrestre #" at bounding box center [311, 99] width 162 height 11
click at [290, 98] on input "Carga Terrestre #" at bounding box center [311, 99] width 162 height 11
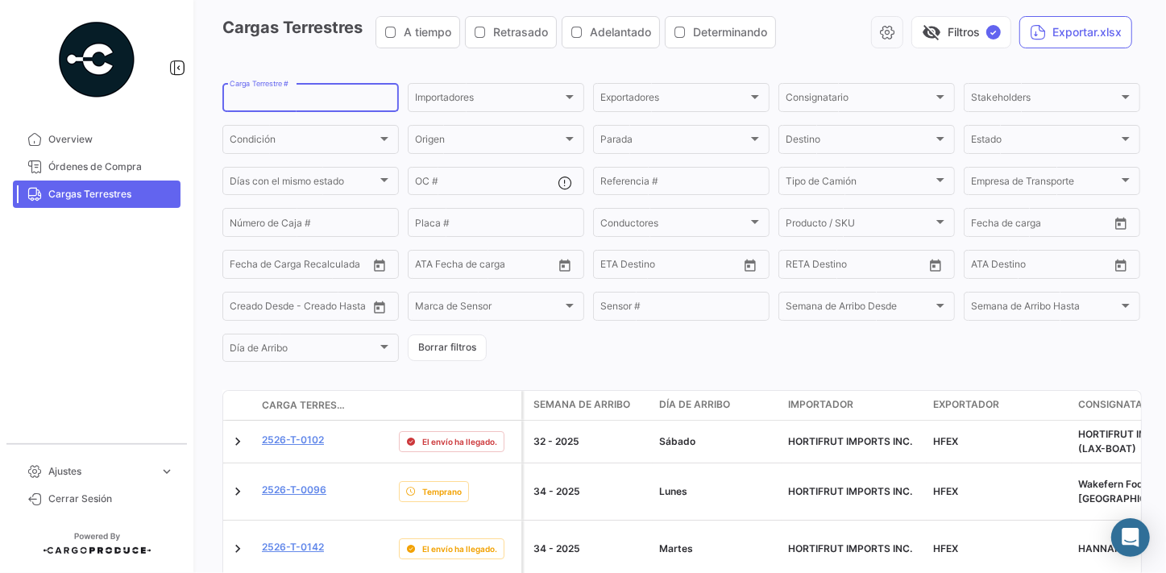
paste input "2526-T-0185"
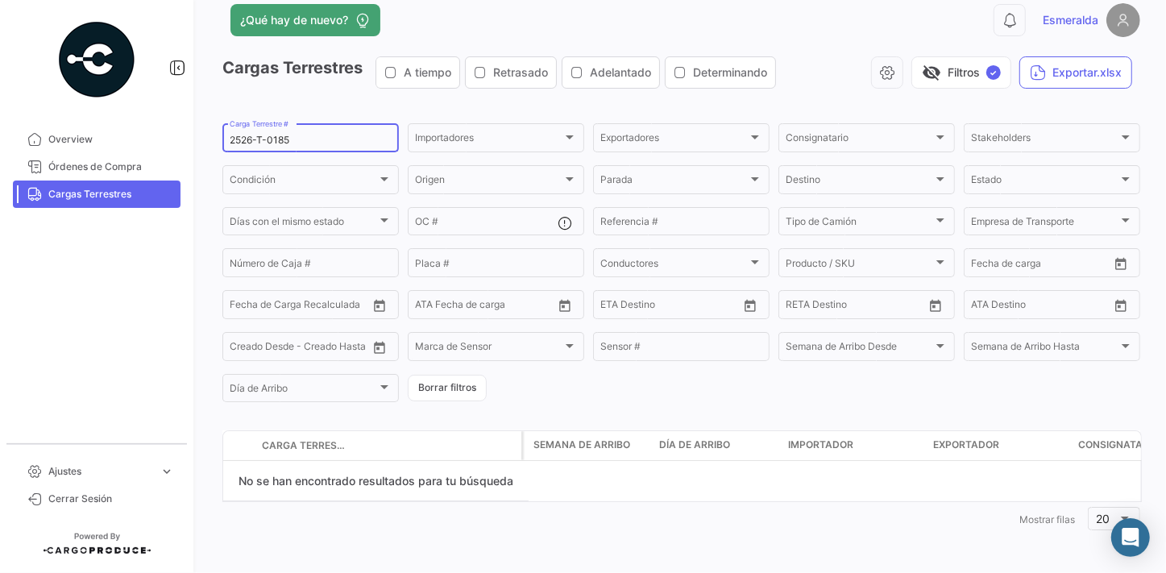
scroll to position [23, 0]
type input "2526-T-0185"
click at [93, 139] on span "Overview" at bounding box center [111, 139] width 126 height 15
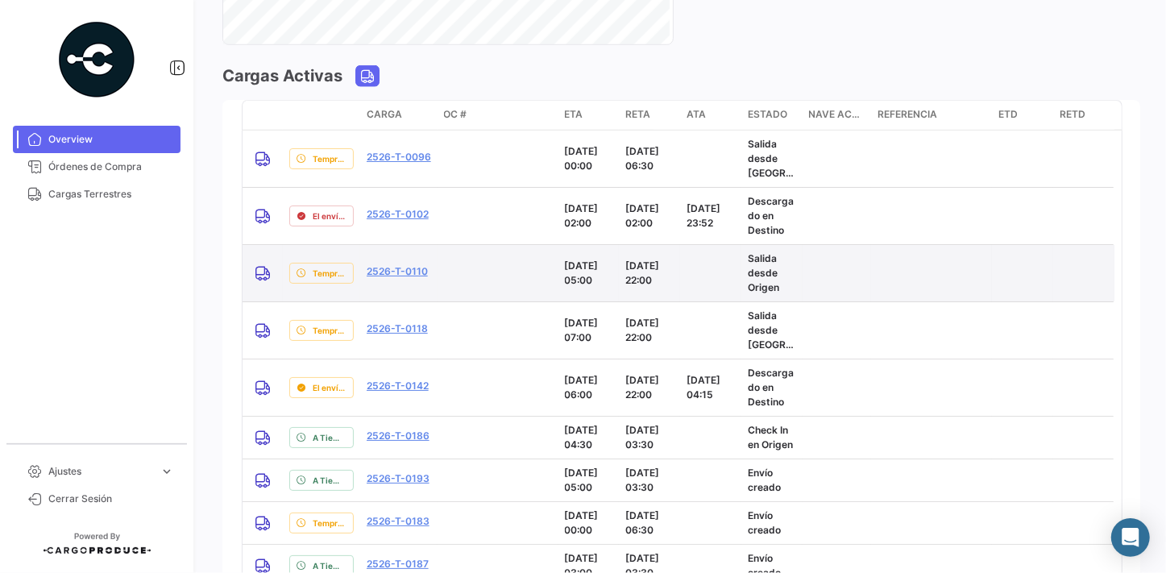
scroll to position [1465, 0]
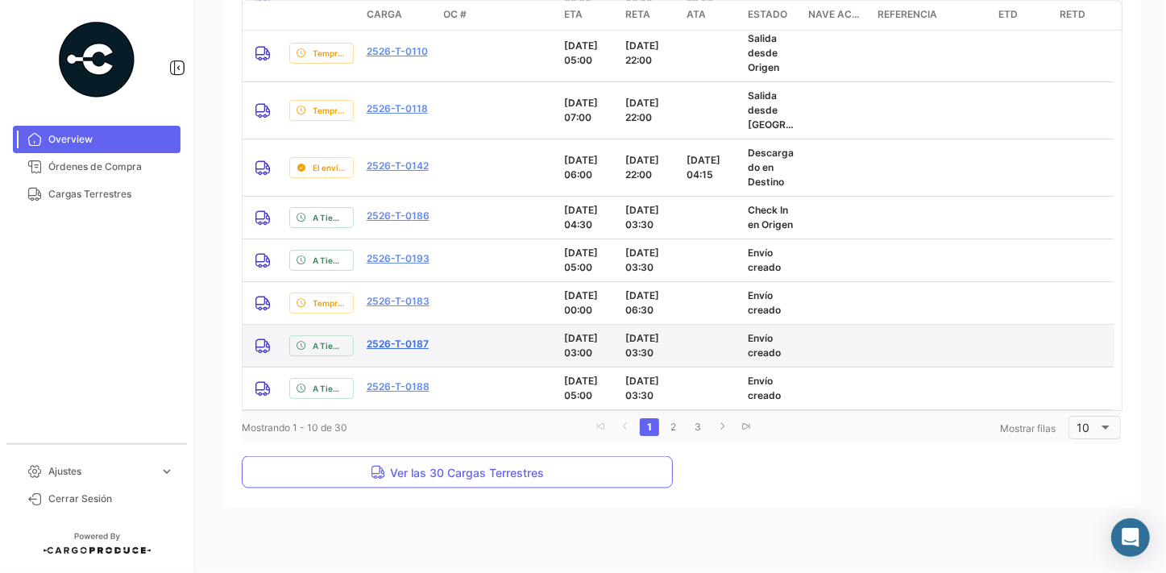
click at [404, 339] on link "2526-T-0187" at bounding box center [398, 344] width 62 height 15
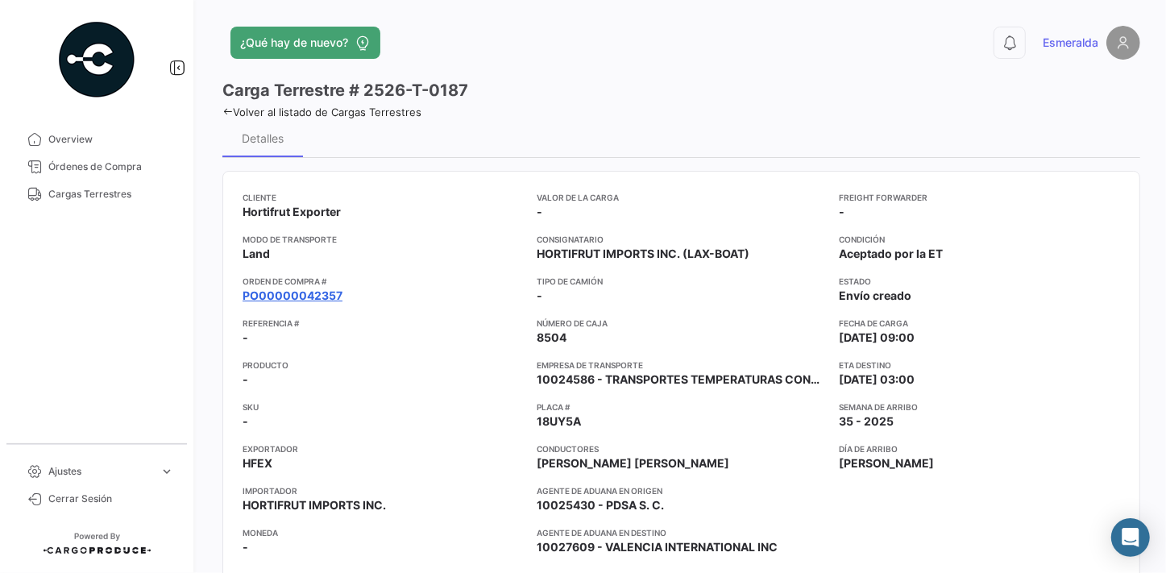
click at [297, 296] on link "PO00000042357" at bounding box center [293, 296] width 100 height 16
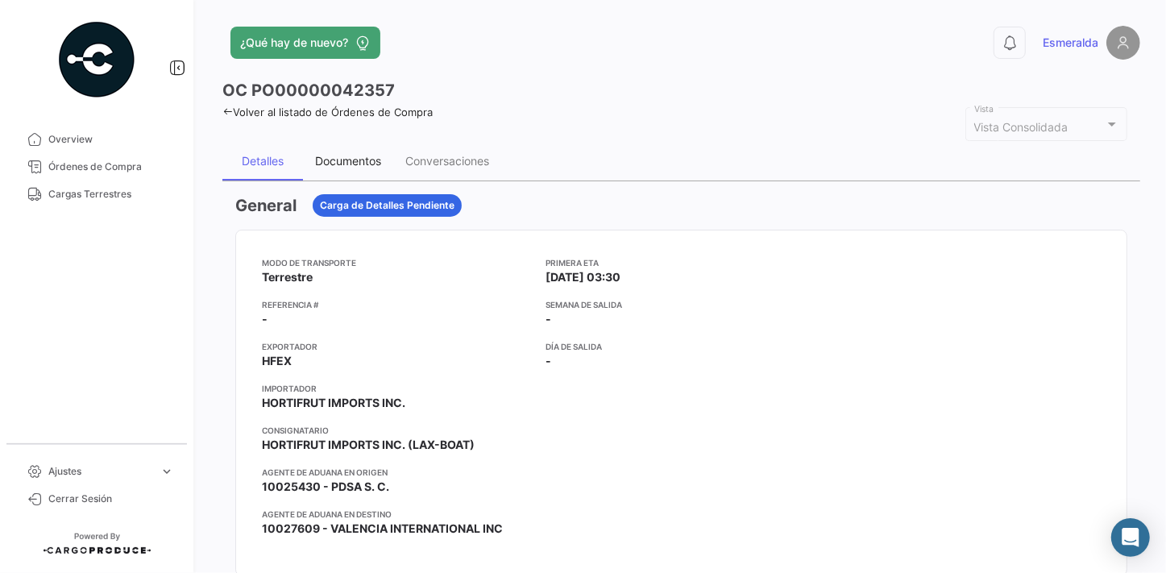
click at [339, 156] on div "Documentos" at bounding box center [348, 161] width 66 height 14
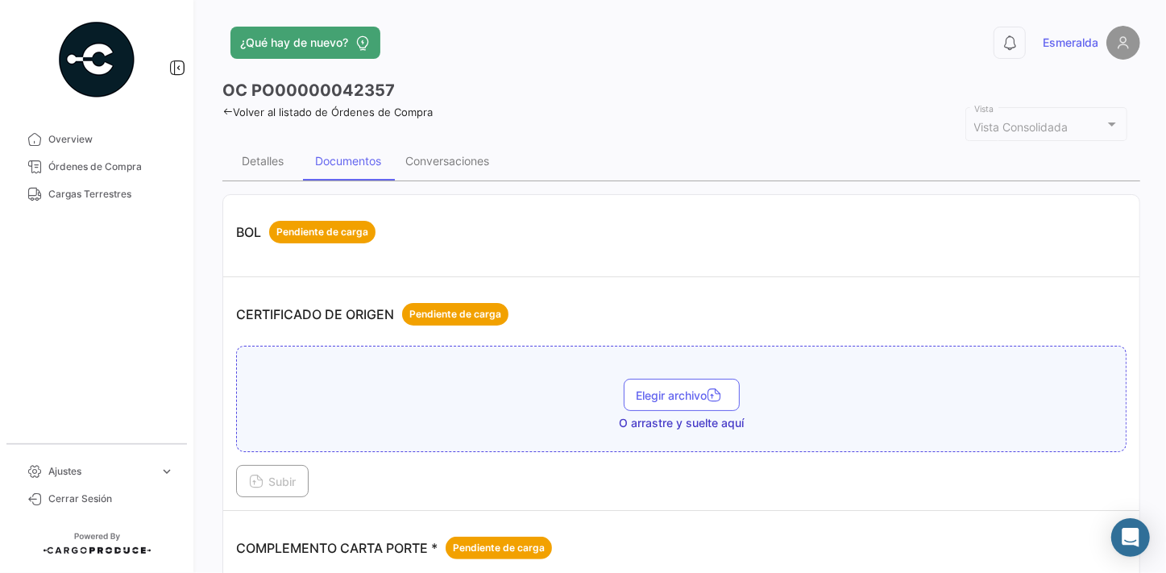
drag, startPoint x: 656, startPoint y: 54, endPoint x: 660, endPoint y: 76, distance: 22.1
click at [656, 54] on div "¿Qué hay de nuevo?" at bounding box center [474, 43] width 505 height 32
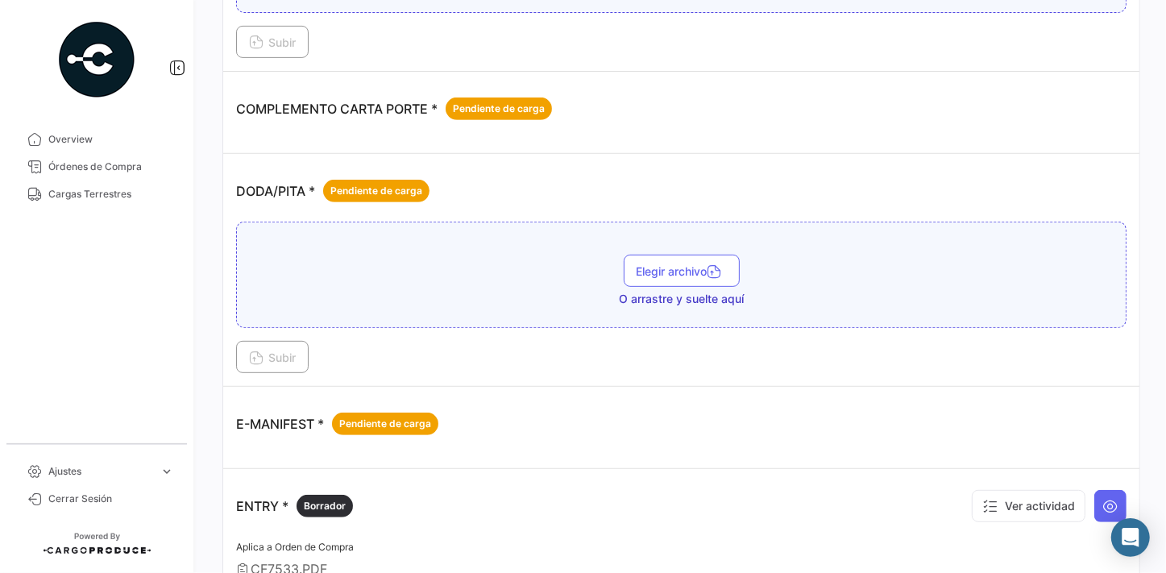
scroll to position [879, 0]
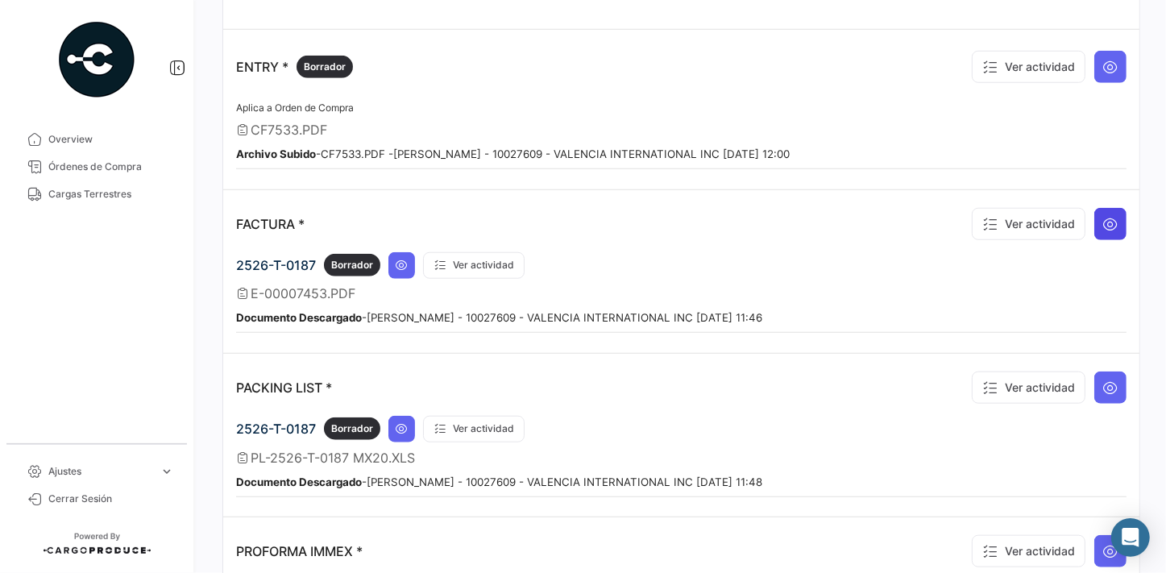
click at [1105, 216] on icon at bounding box center [1111, 224] width 16 height 16
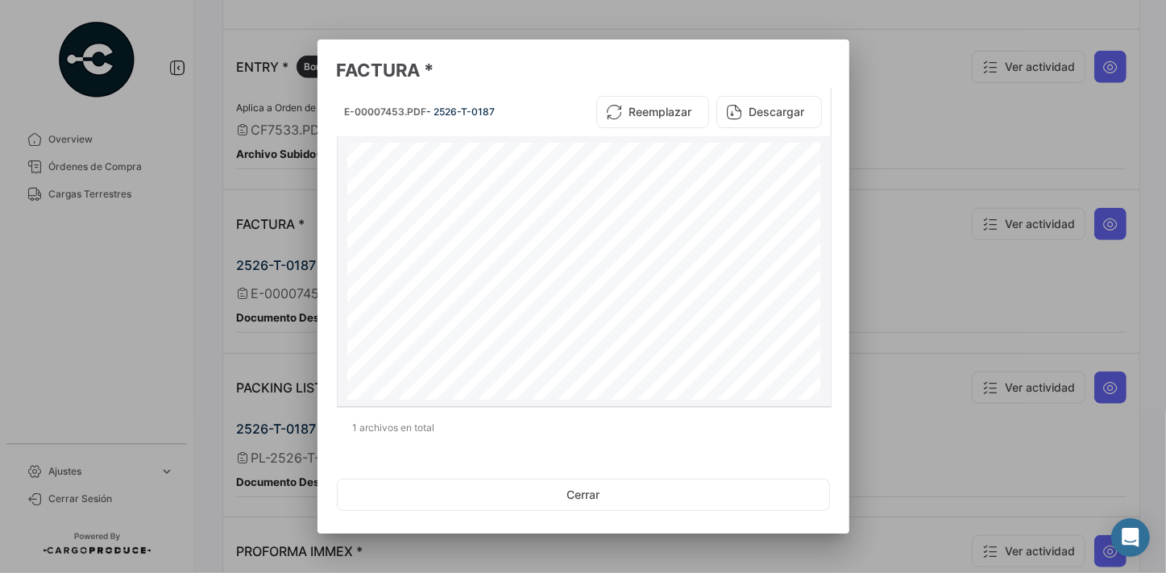
click at [779, 116] on button "Descargar" at bounding box center [770, 112] width 106 height 32
click at [595, 490] on button "Cerrar" at bounding box center [583, 495] width 493 height 32
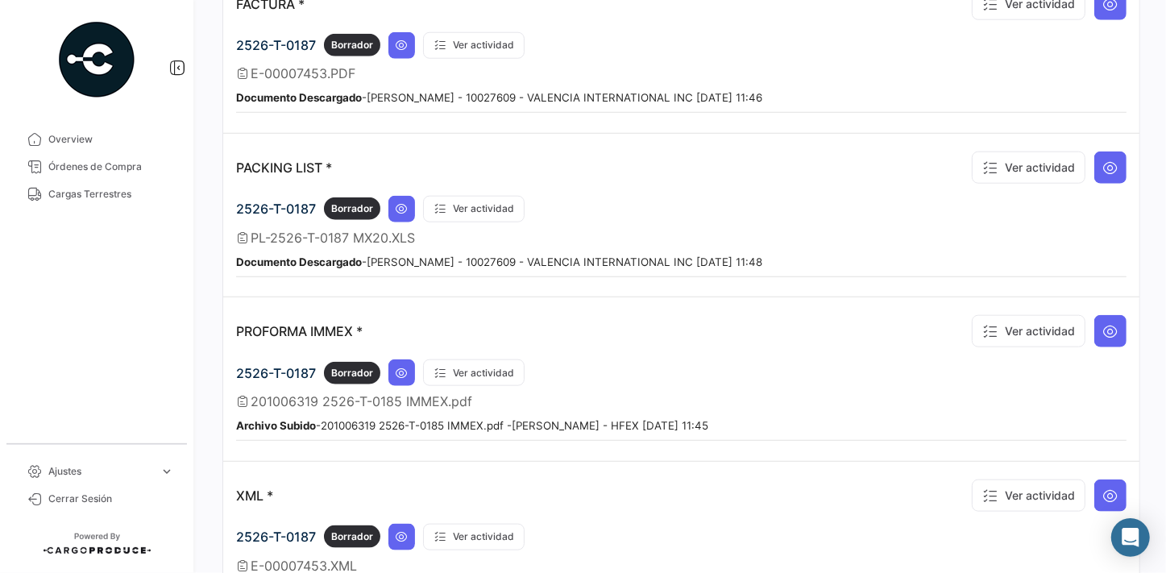
scroll to position [1172, 0]
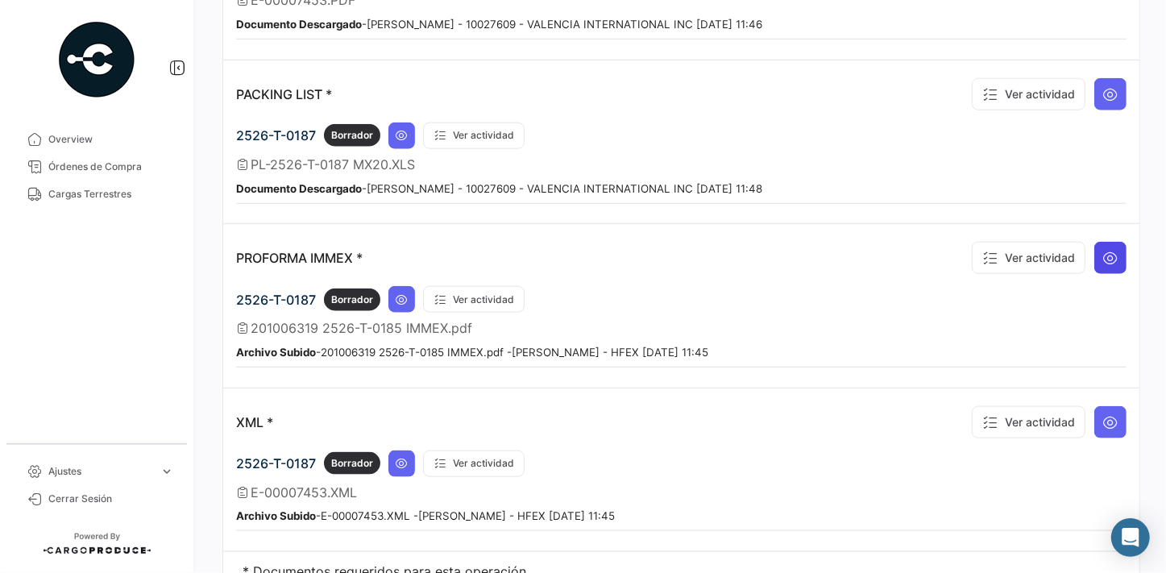
click at [1103, 250] on icon at bounding box center [1111, 258] width 16 height 16
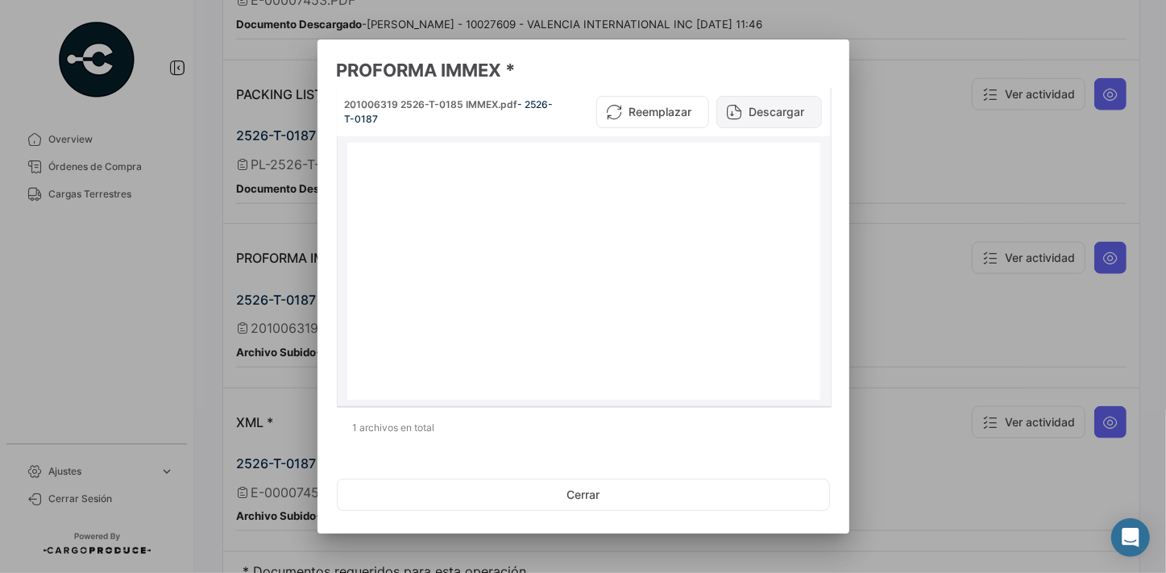
click at [766, 116] on button "Descargar" at bounding box center [770, 112] width 106 height 32
click at [584, 495] on button "Cerrar" at bounding box center [583, 495] width 493 height 32
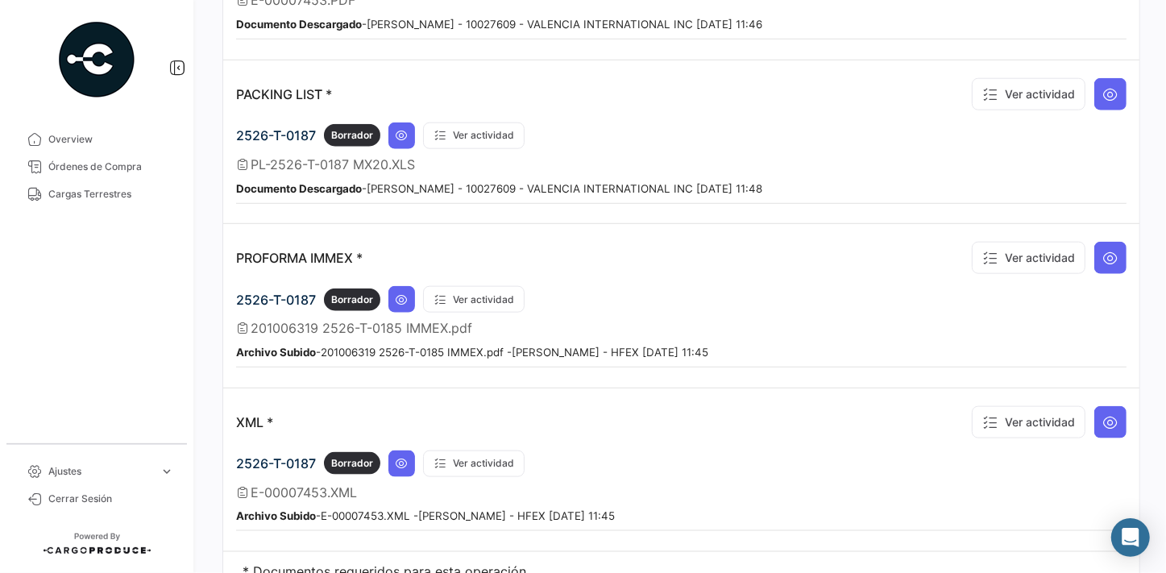
scroll to position [1227, 0]
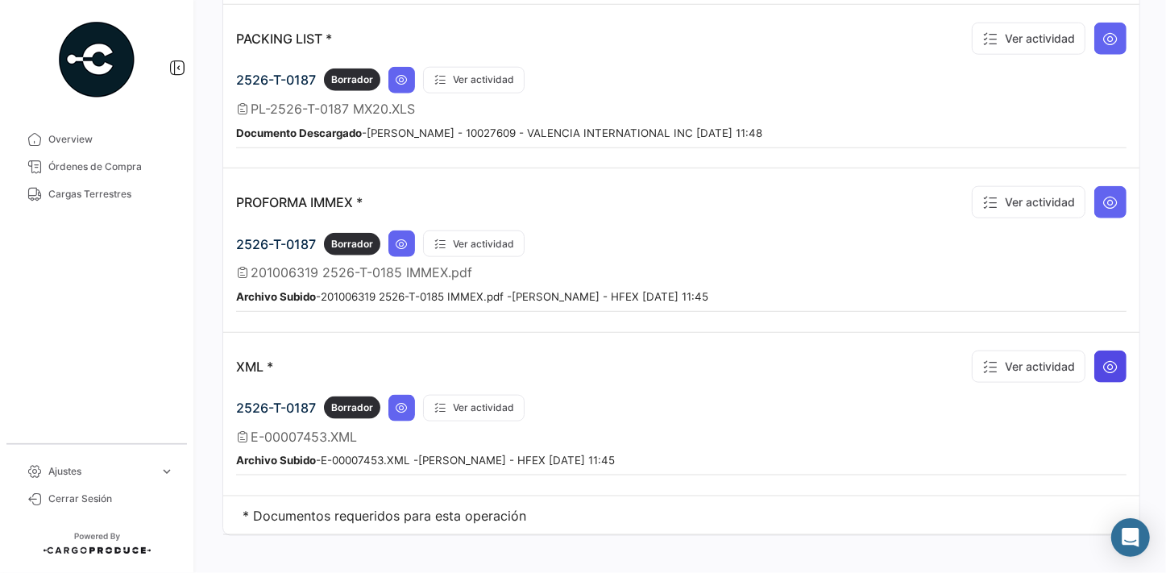
click at [1104, 359] on icon at bounding box center [1111, 367] width 16 height 16
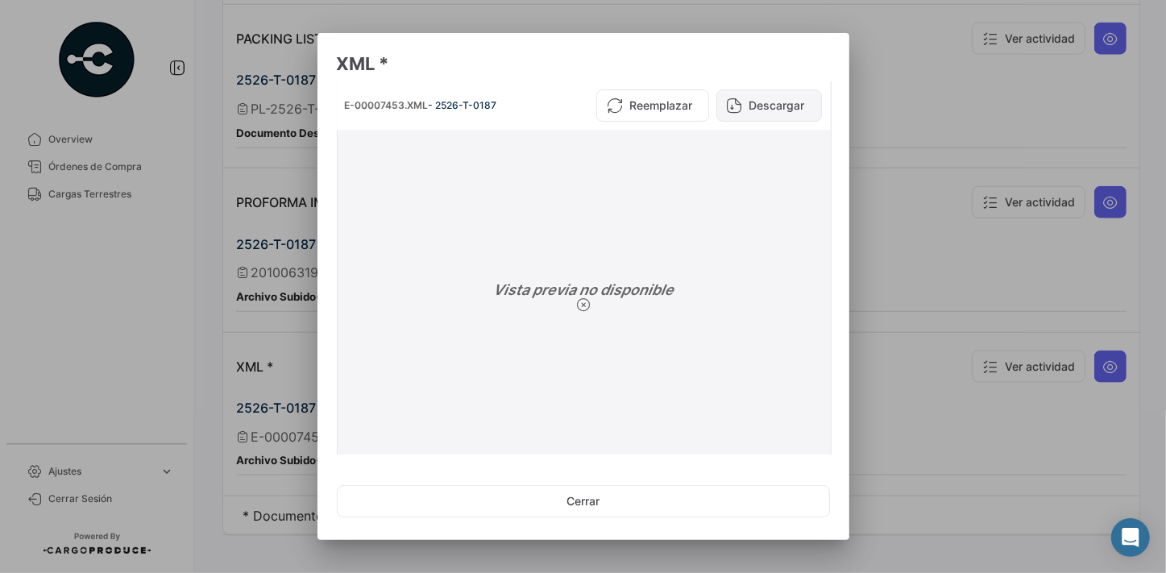
click at [782, 107] on button "Descargar" at bounding box center [770, 105] width 106 height 32
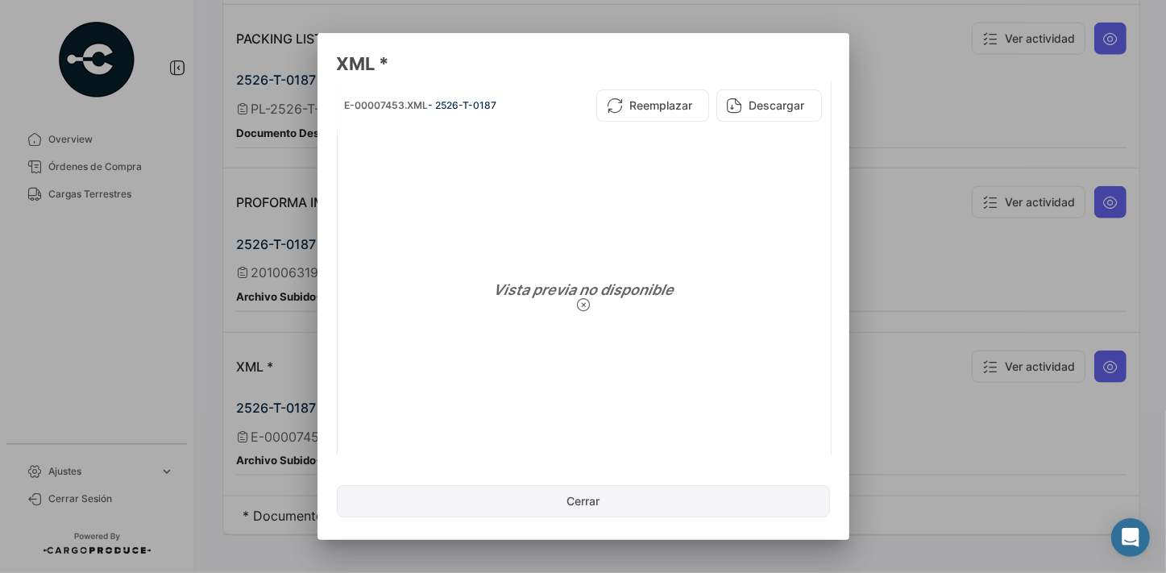
click at [613, 506] on button "Cerrar" at bounding box center [583, 501] width 493 height 32
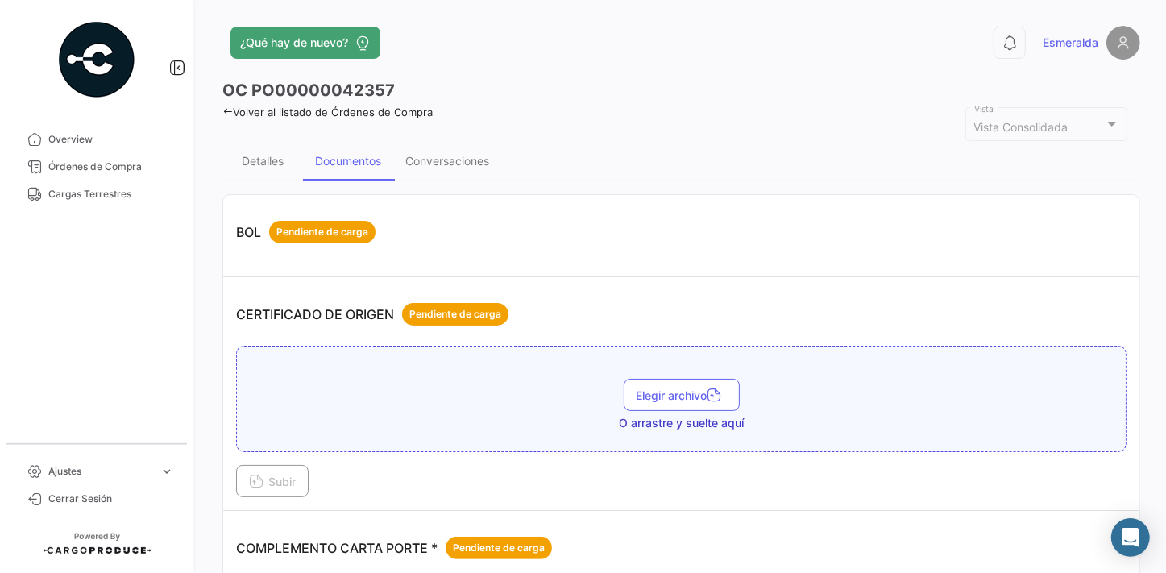
scroll to position [0, 0]
click at [434, 156] on div "Conversaciones" at bounding box center [447, 161] width 84 height 14
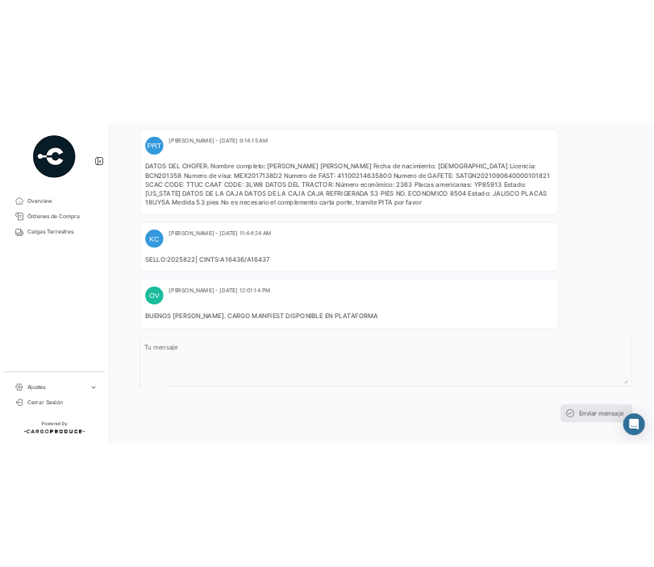
scroll to position [303, 0]
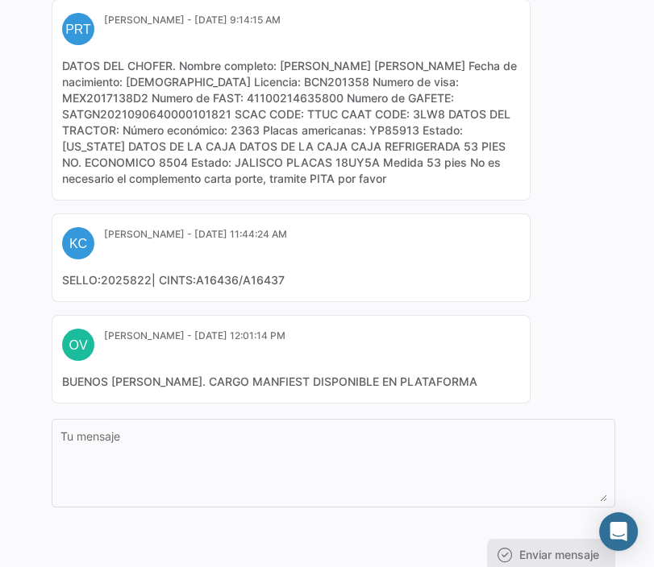
click at [594, 136] on div "PA [PERSON_NAME] - [DATE] 12:37:14 PM OC Creada PRT [PERSON_NAME] Tijuana - [DA…" at bounding box center [333, 165] width 563 height 477
click at [596, 75] on div "PA [PERSON_NAME] - [DATE] 12:37:14 PM OC Creada PRT [PERSON_NAME] Tijuana - [DA…" at bounding box center [333, 165] width 563 height 477
drag, startPoint x: 421, startPoint y: 64, endPoint x: 282, endPoint y: 65, distance: 138.6
click at [282, 65] on mat-card-content "DATOS DEL CHOFER. Nombre completo: [PERSON_NAME] [PERSON_NAME] Fecha de nacimie…" at bounding box center [291, 122] width 458 height 129
copy mat-card-content "[PERSON_NAME] [PERSON_NAME]"
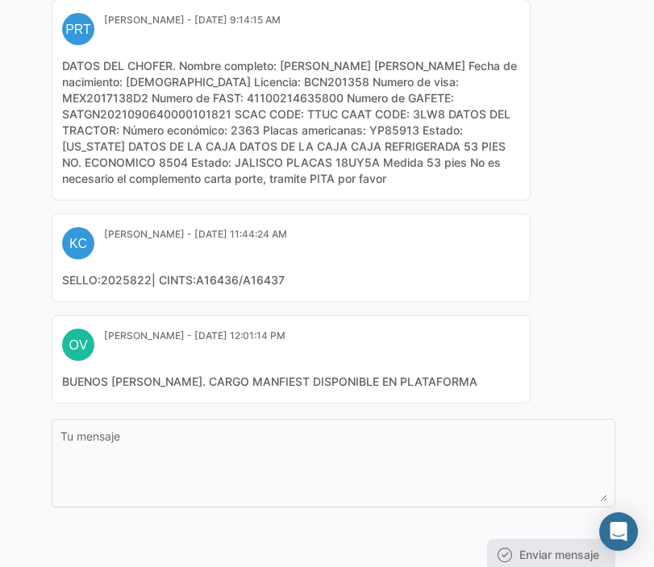
click at [629, 106] on div "0 OC PO00000042357 Volver al listado de Órdenes de Compra Vista Consolidada Vis…" at bounding box center [327, 283] width 654 height 567
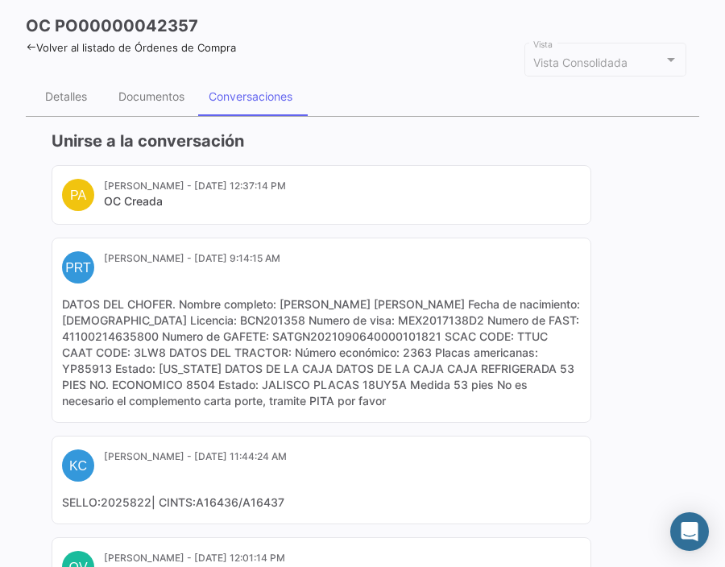
scroll to position [0, 0]
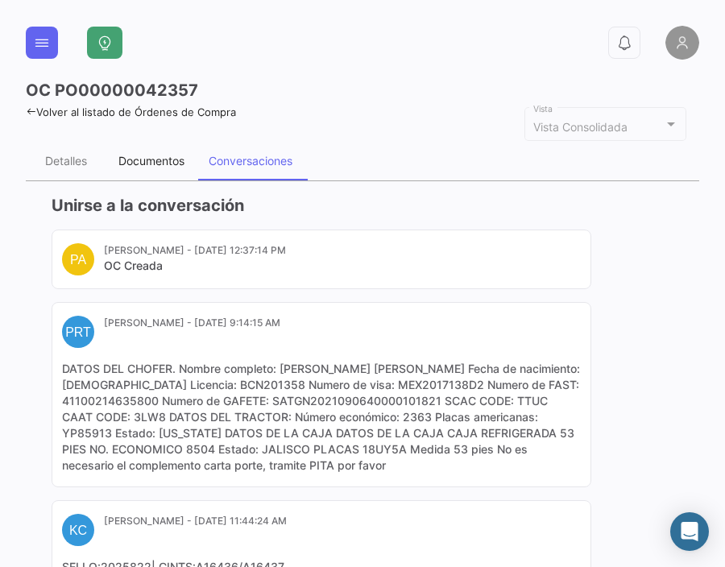
drag, startPoint x: 139, startPoint y: 160, endPoint x: 181, endPoint y: 161, distance: 41.9
click at [139, 159] on div "Documentos" at bounding box center [151, 161] width 66 height 14
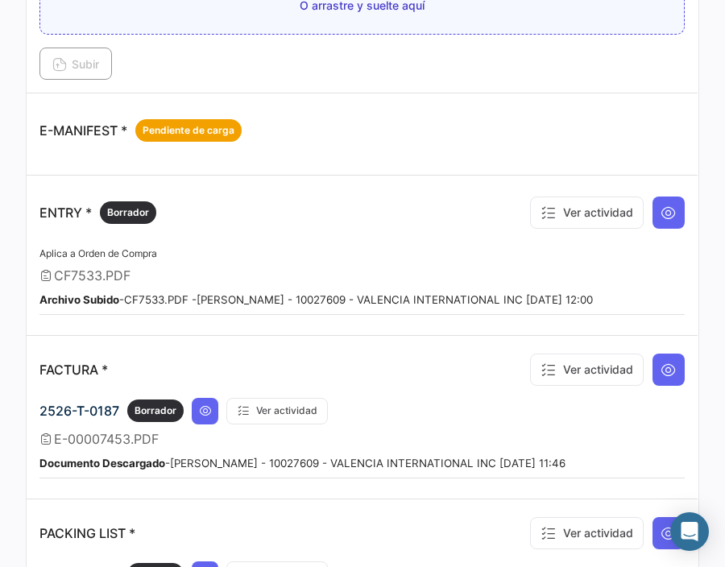
scroll to position [879, 0]
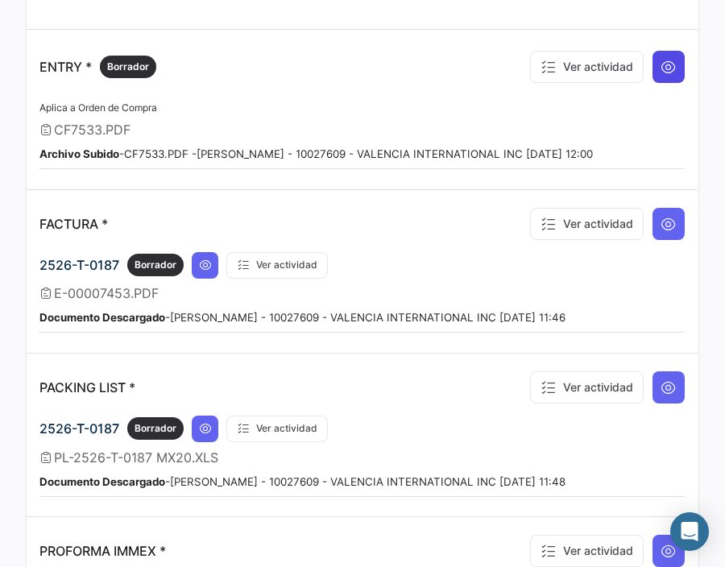
click at [667, 64] on icon at bounding box center [669, 67] width 16 height 16
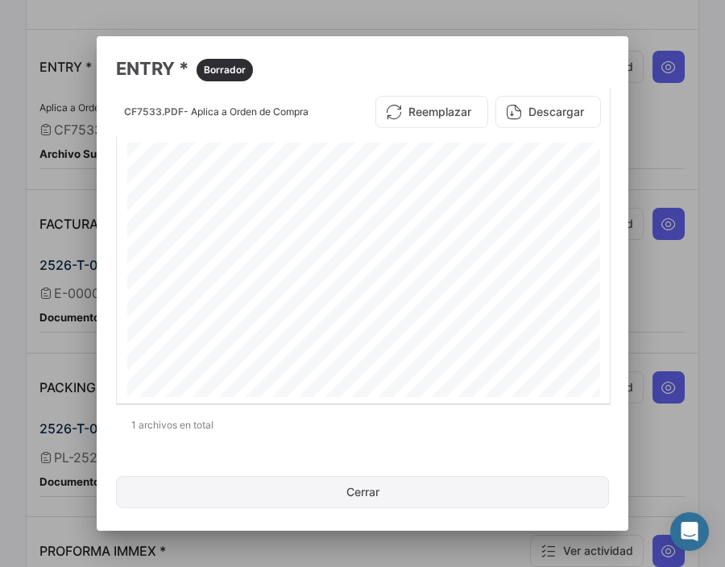
click at [390, 490] on button "Cerrar" at bounding box center [362, 492] width 493 height 32
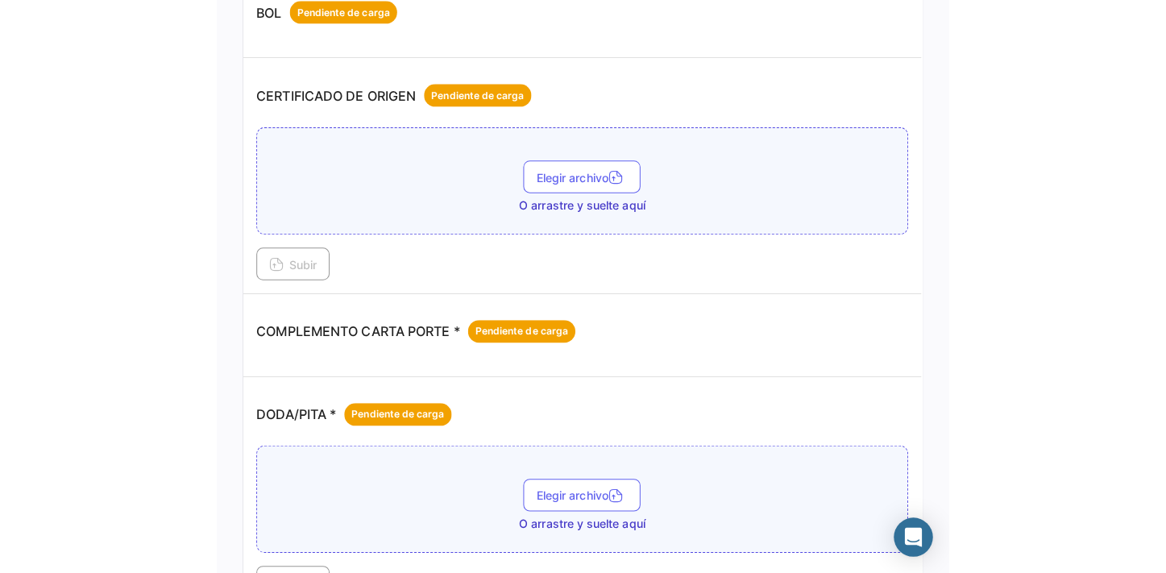
scroll to position [0, 0]
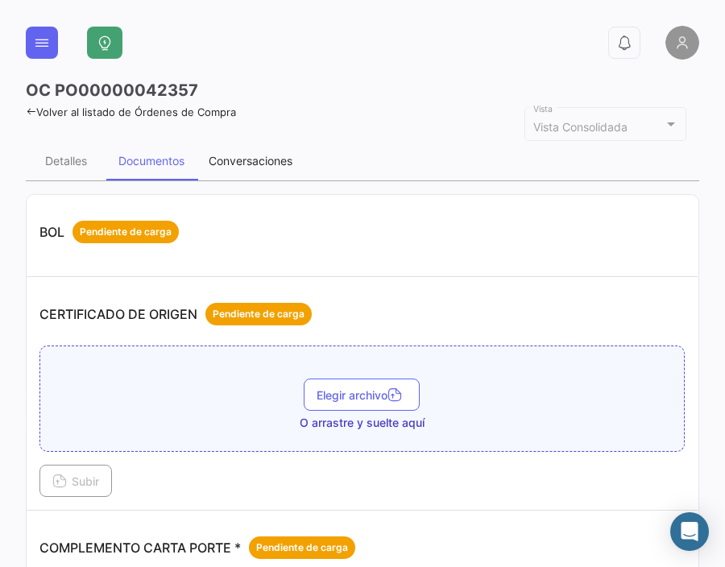
click at [267, 158] on div "Conversaciones" at bounding box center [251, 161] width 84 height 14
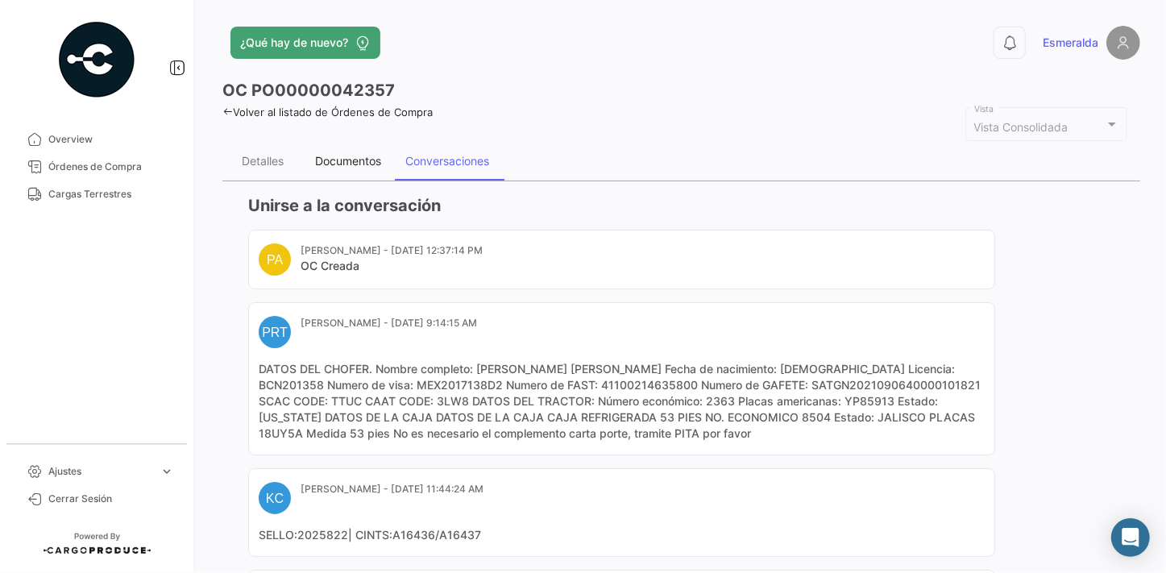
click at [347, 164] on div "Documentos" at bounding box center [348, 161] width 66 height 14
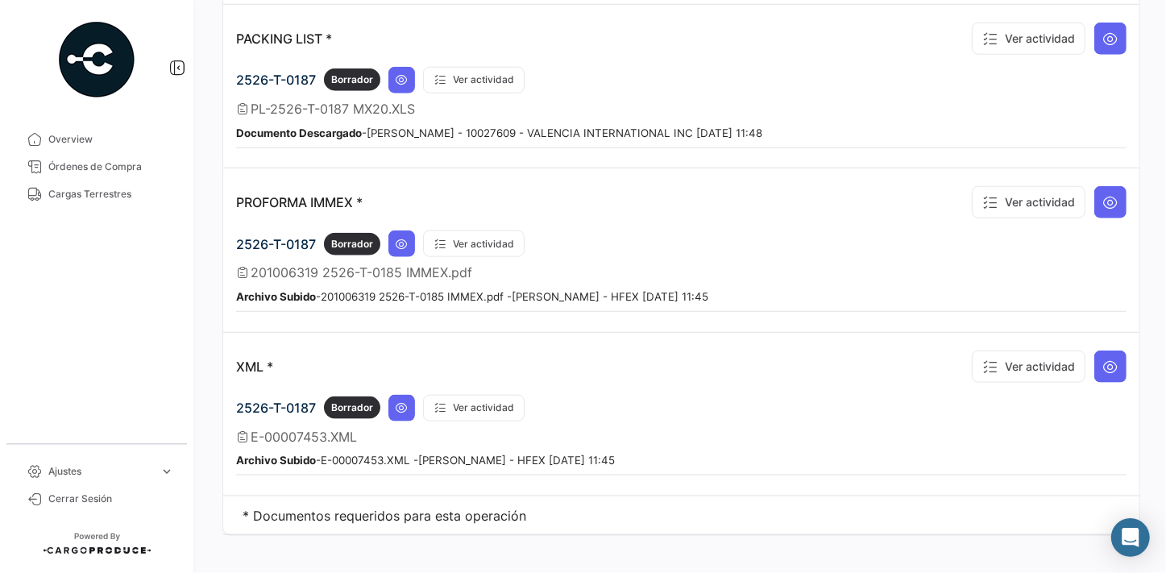
scroll to position [862, 0]
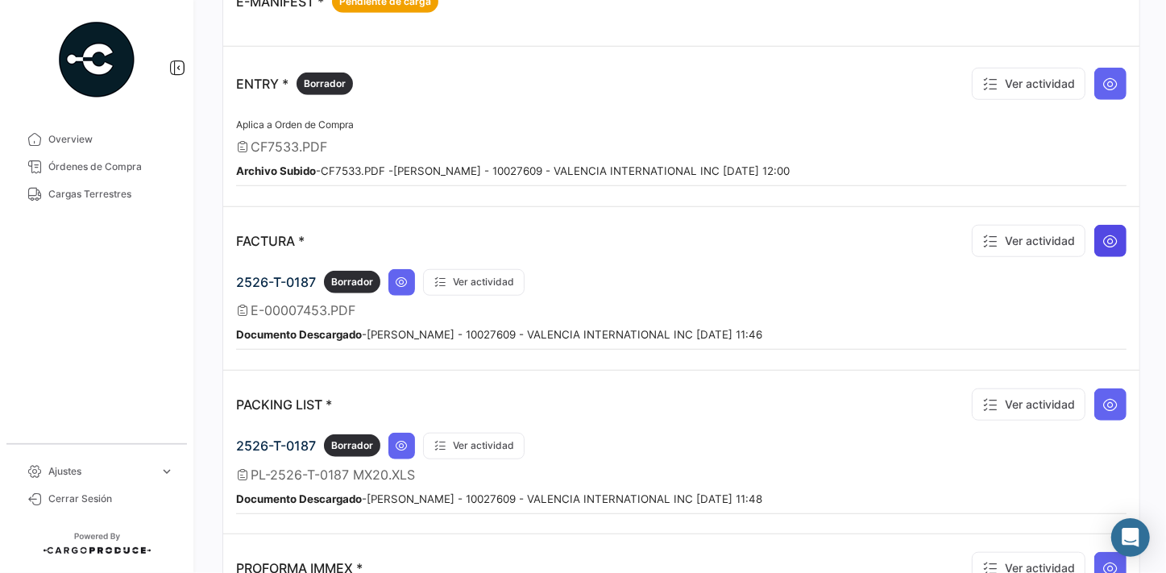
click at [1107, 235] on icon at bounding box center [1111, 241] width 16 height 16
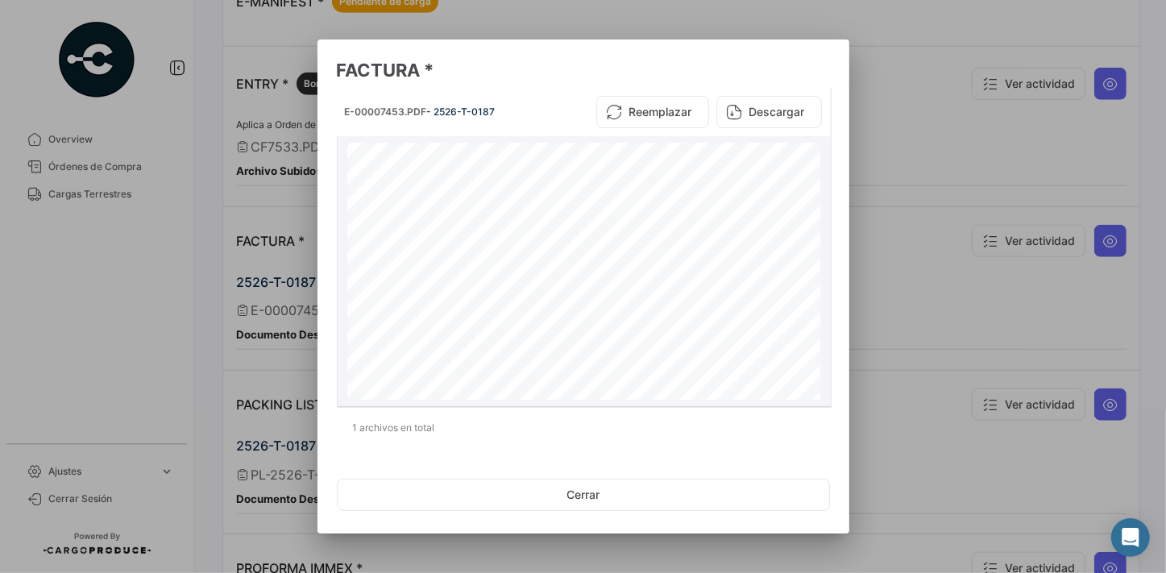
scroll to position [984, 0]
click at [596, 496] on button "Cerrar" at bounding box center [583, 495] width 493 height 32
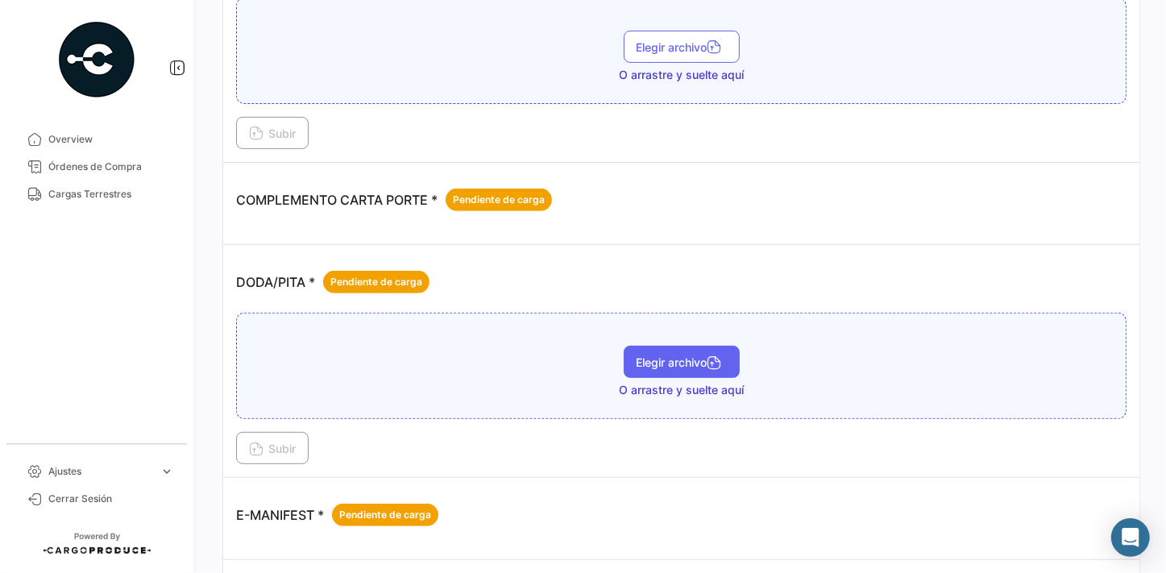
scroll to position [495, 0]
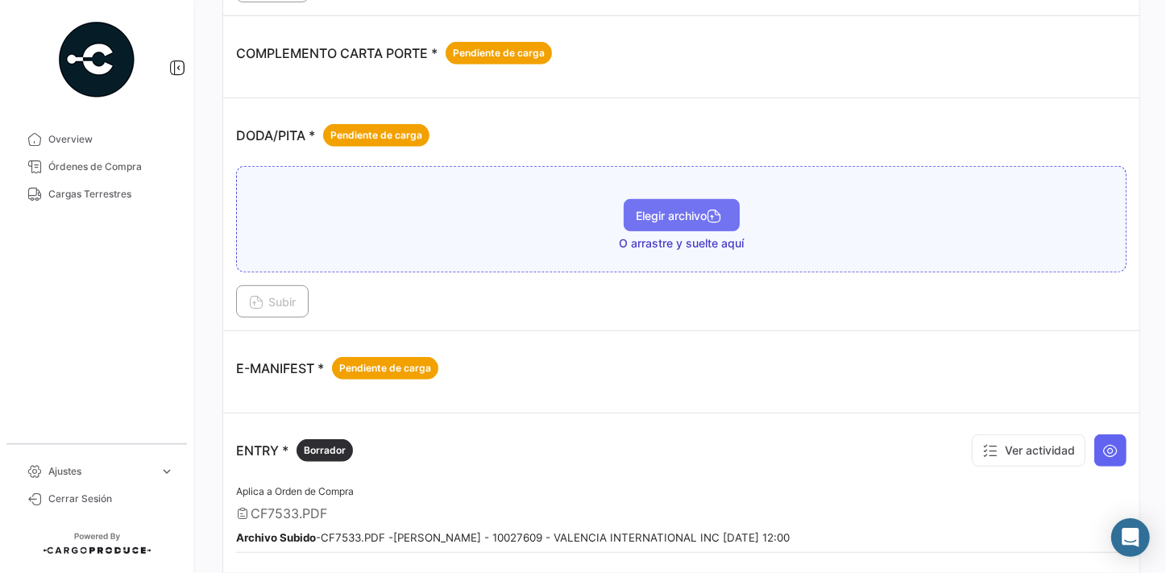
click at [669, 212] on span "Elegir archivo" at bounding box center [682, 216] width 90 height 14
click at [655, 229] on span "Elegir archivo" at bounding box center [682, 232] width 90 height 14
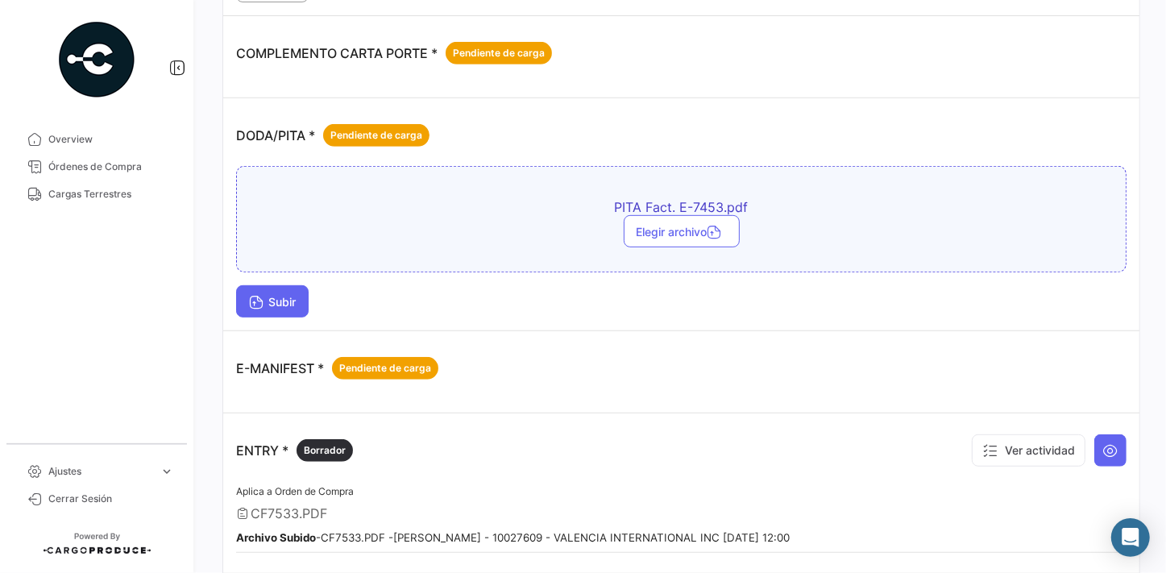
click at [282, 291] on button "Subir" at bounding box center [272, 301] width 73 height 32
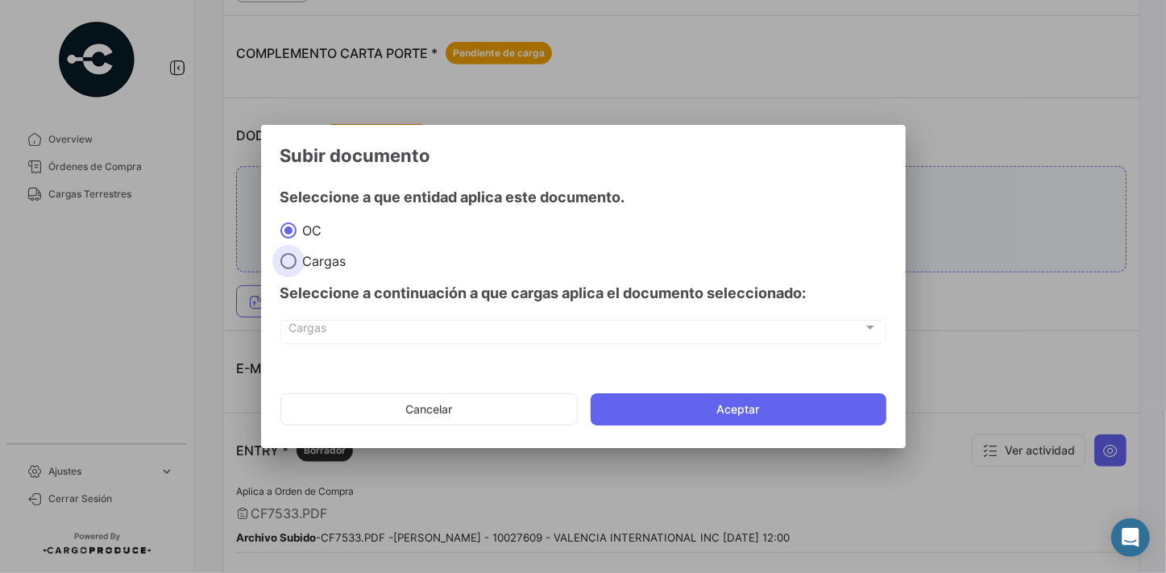
click at [289, 260] on span at bounding box center [288, 261] width 16 height 16
click at [289, 260] on input "Cargas" at bounding box center [288, 261] width 16 height 16
radio input "true"
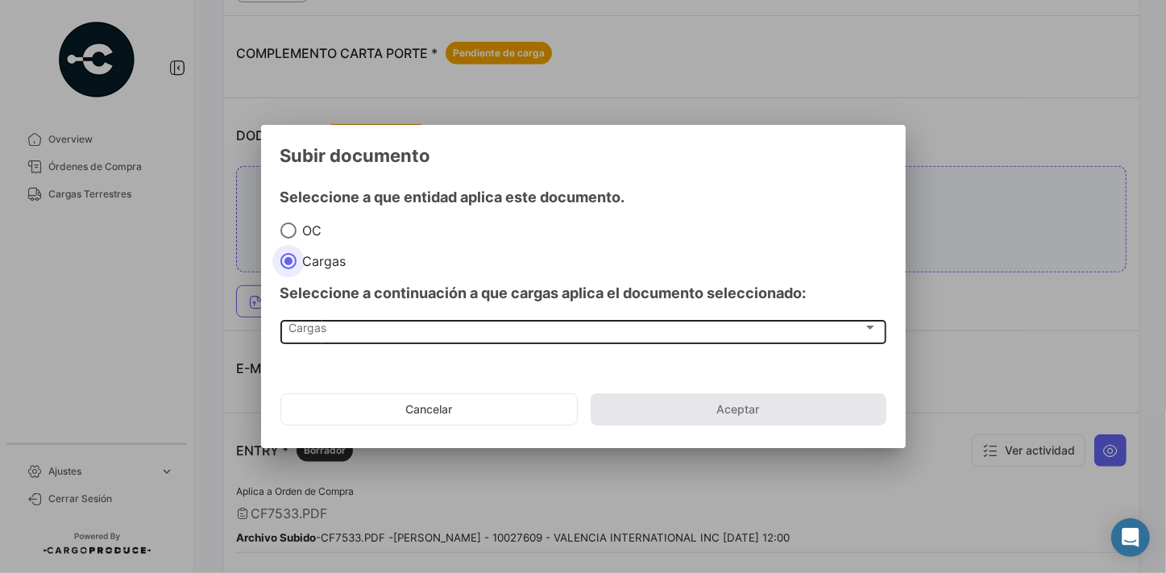
click at [438, 333] on div "Cargas" at bounding box center [576, 331] width 575 height 14
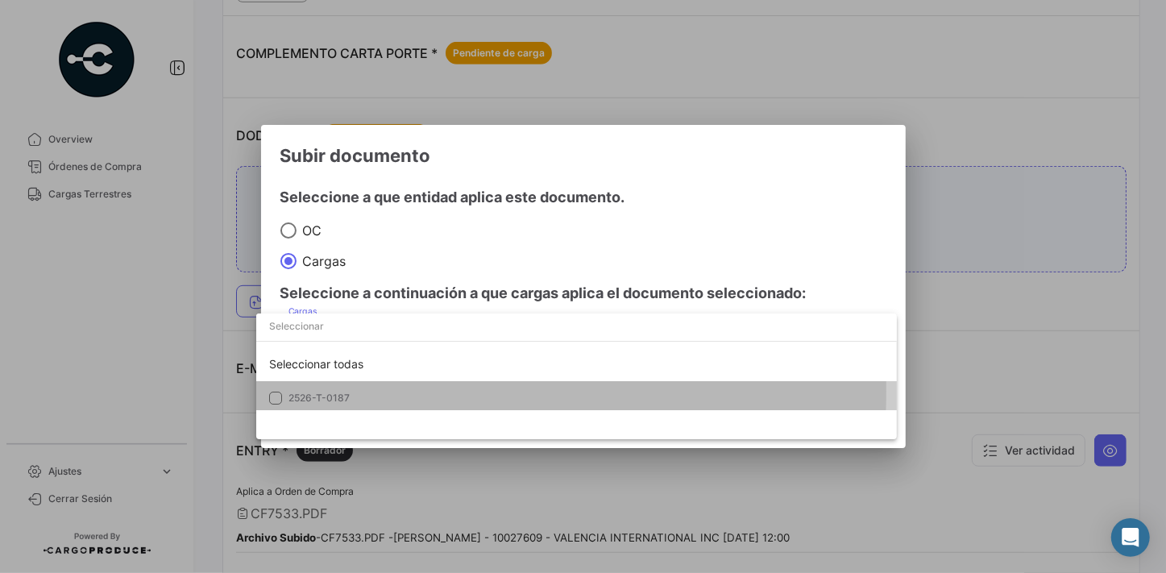
click at [353, 391] on span "2526-T-0187" at bounding box center [402, 398] width 226 height 15
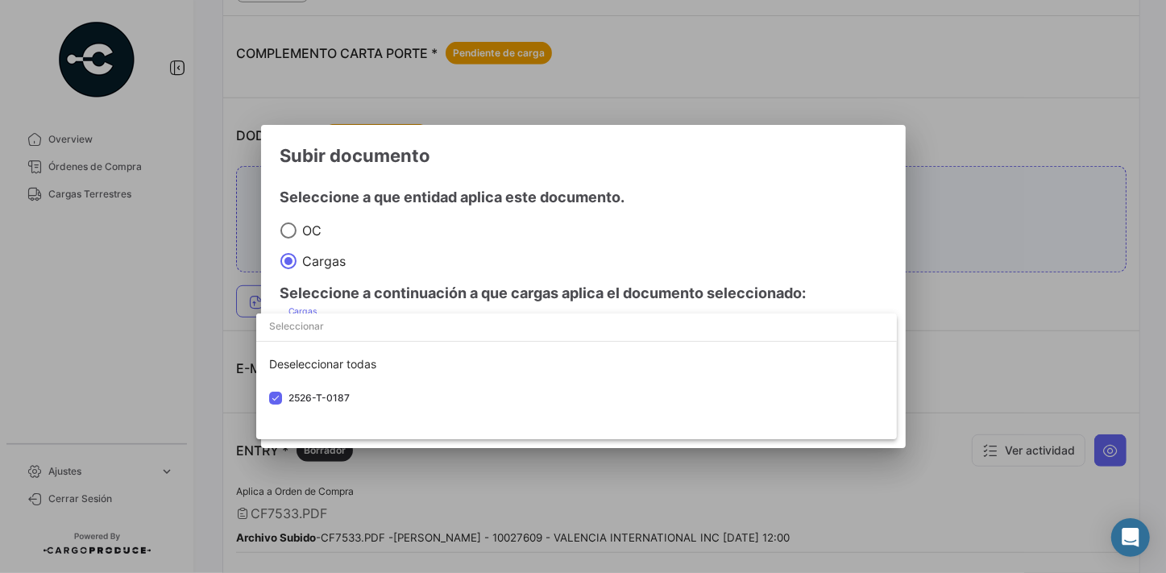
click at [808, 181] on div at bounding box center [583, 286] width 1166 height 573
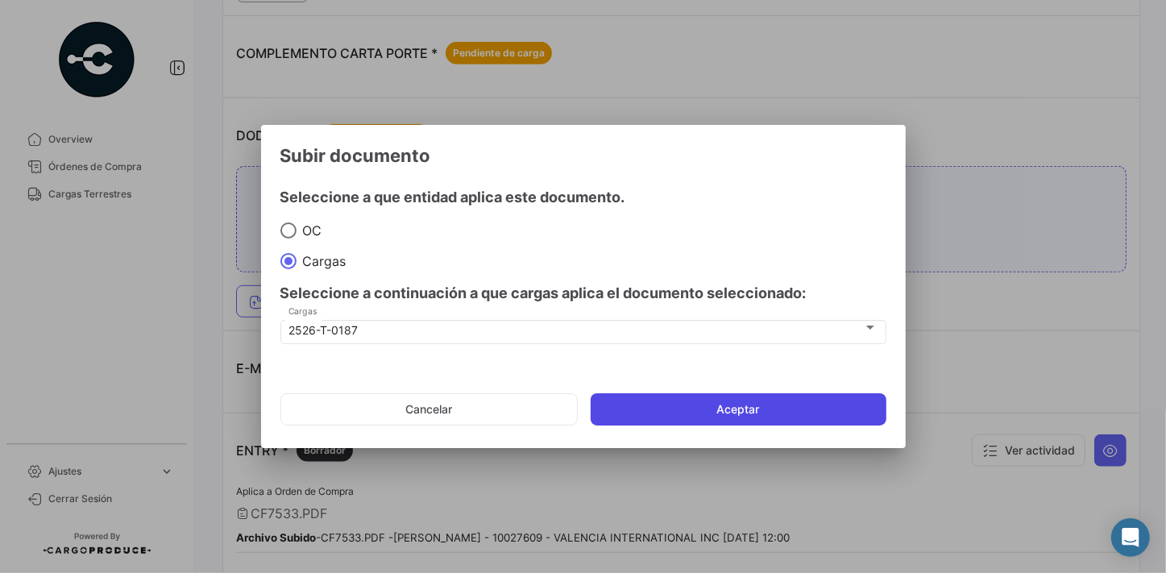
click at [779, 410] on button "Aceptar" at bounding box center [739, 409] width 296 height 32
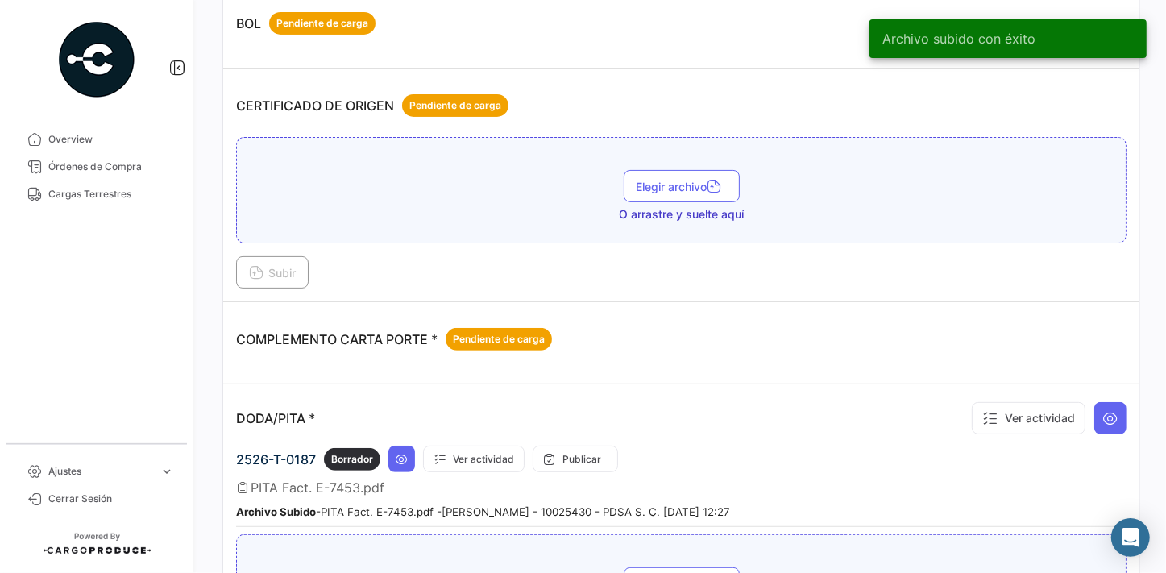
scroll to position [0, 0]
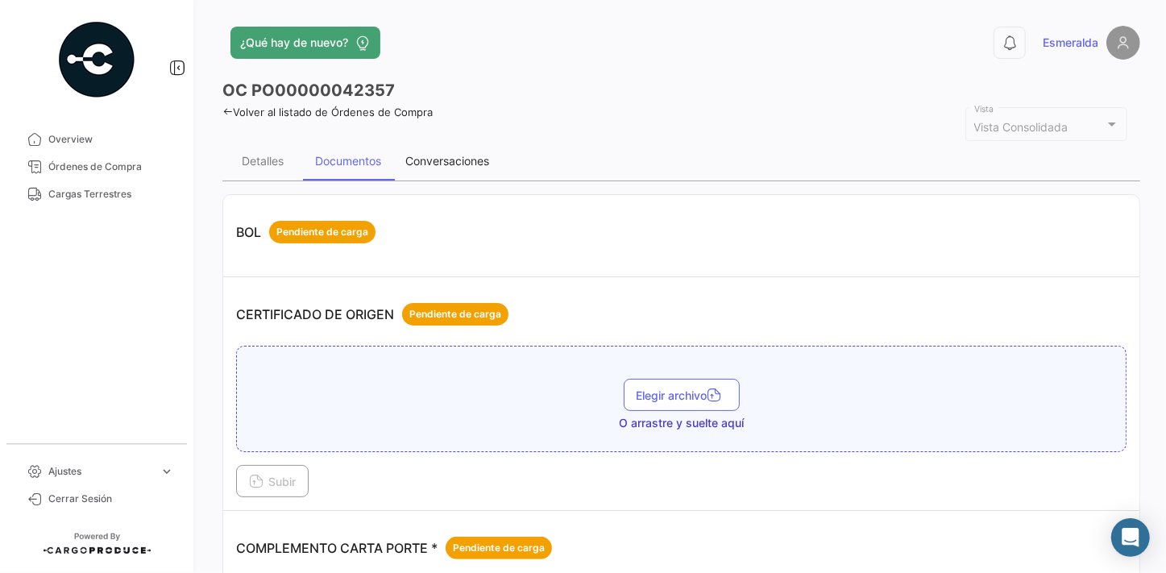
click at [439, 161] on div "Conversaciones" at bounding box center [447, 161] width 84 height 14
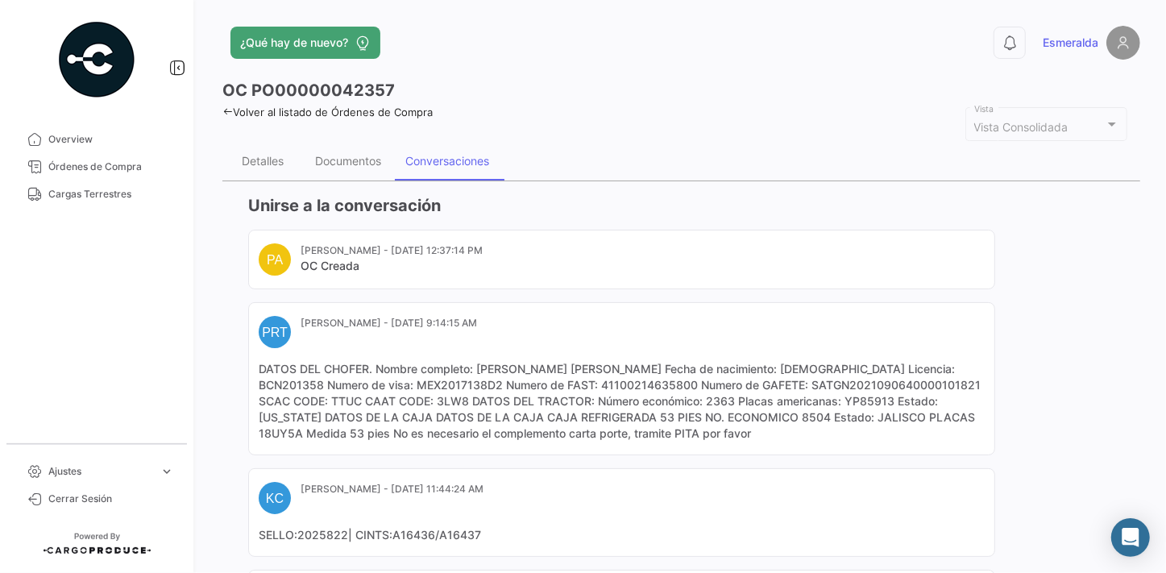
scroll to position [303, 0]
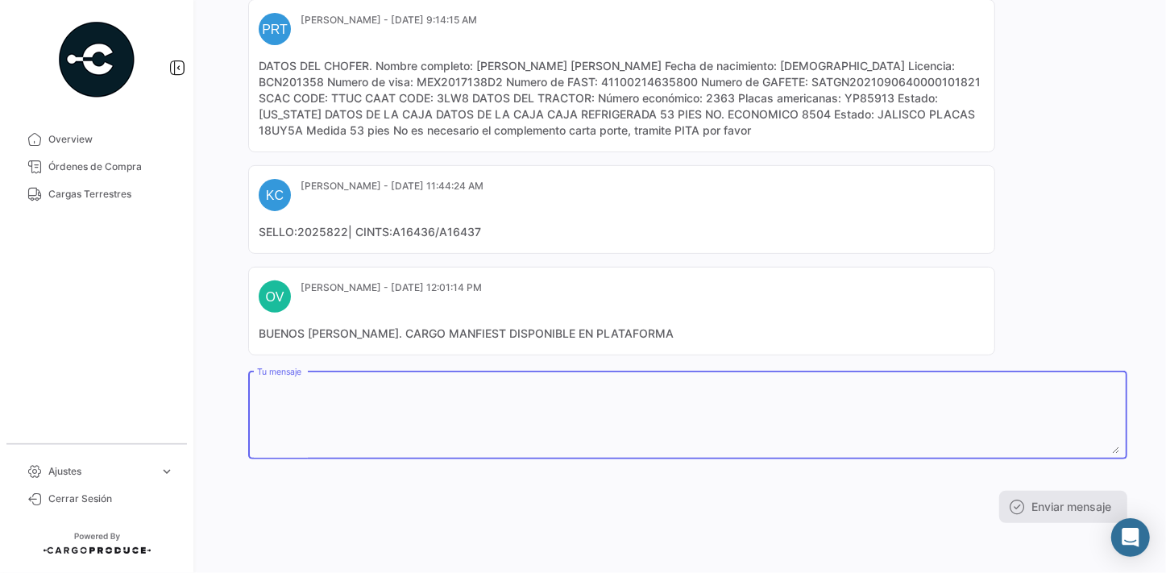
click at [438, 418] on textarea "Tu mensaje" at bounding box center [688, 418] width 862 height 71
click at [332, 405] on textarea "Tu mensaje" at bounding box center [688, 418] width 862 height 71
paste textarea "Listo PITA en portal."
type textarea "Listo PITA en portal."
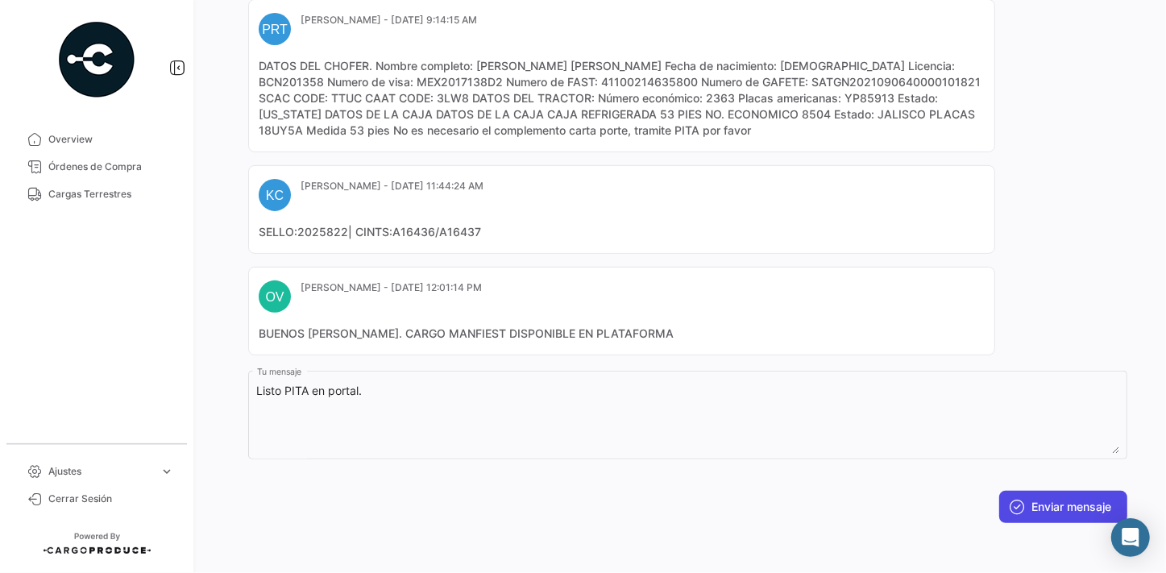
click at [1047, 510] on button "Enviar mensaje" at bounding box center [1063, 507] width 128 height 32
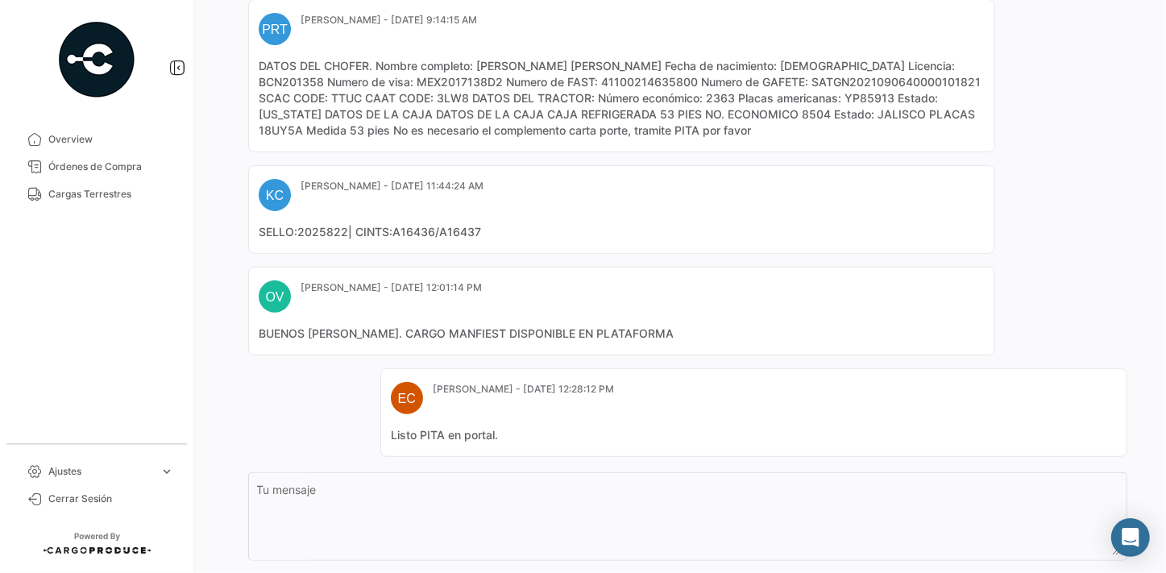
scroll to position [376, 0]
